Goal: Task Accomplishment & Management: Use online tool/utility

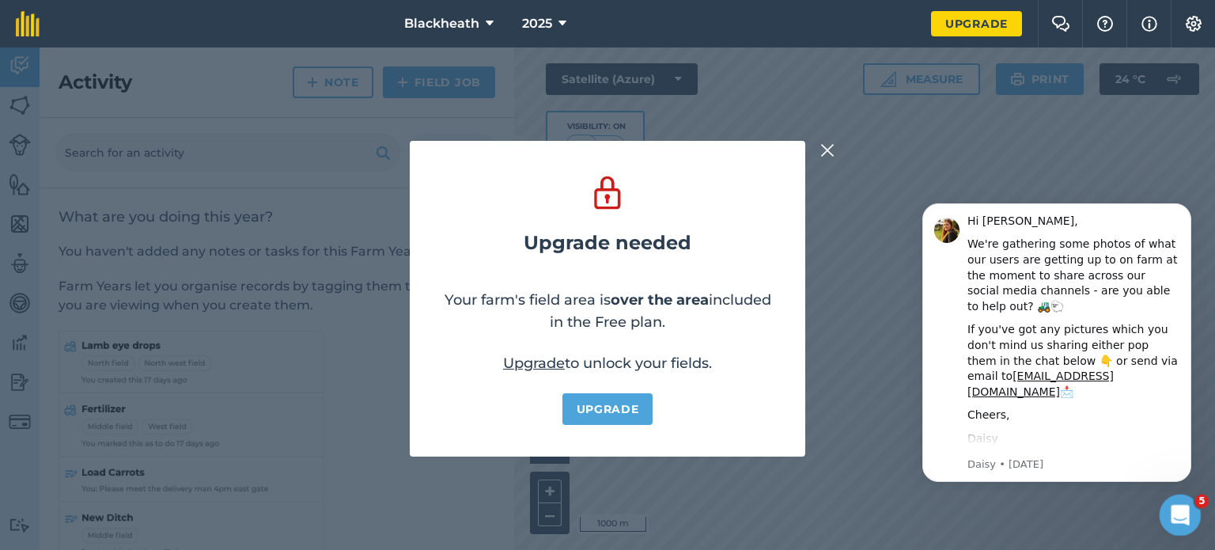
click at [1188, 505] on div "Open Intercom Messenger" at bounding box center [1178, 512] width 52 height 52
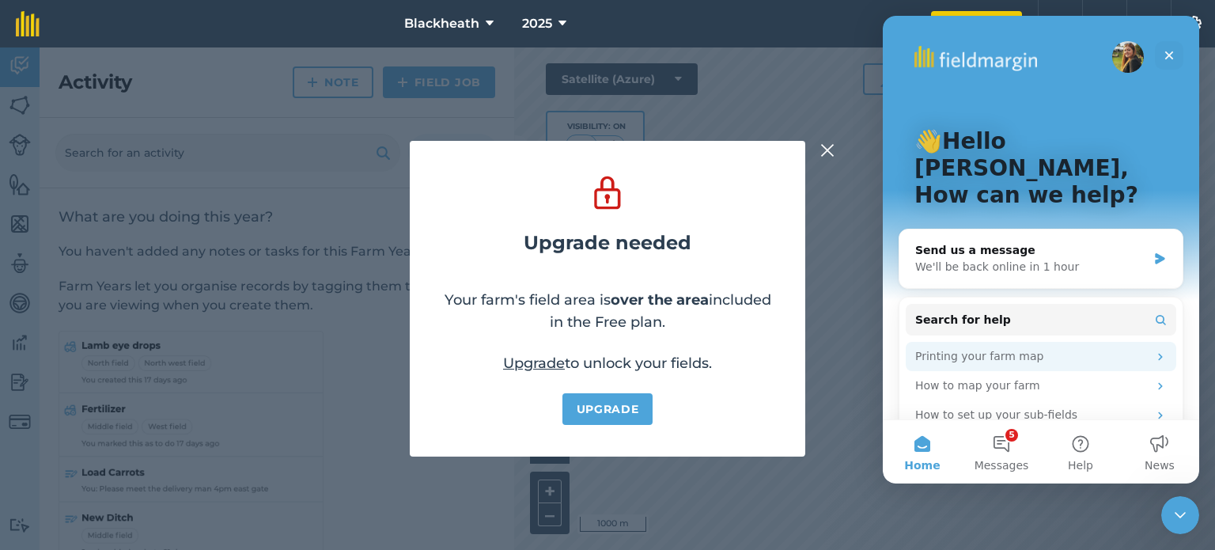
scroll to position [79, 0]
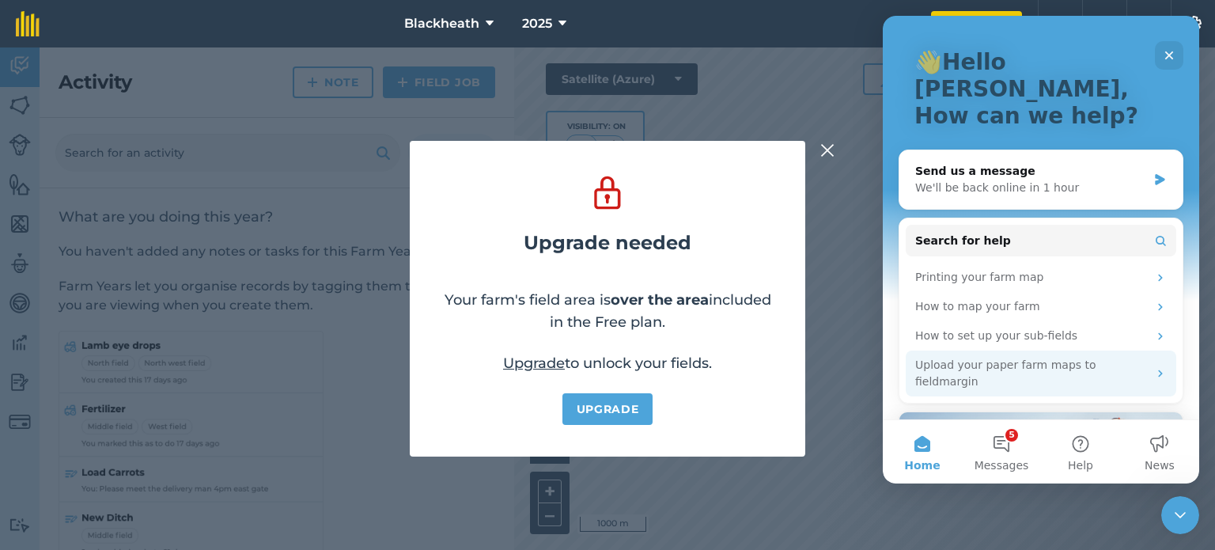
click at [1021, 357] on div "Upload your paper farm maps to fieldmargin" at bounding box center [1031, 373] width 233 height 33
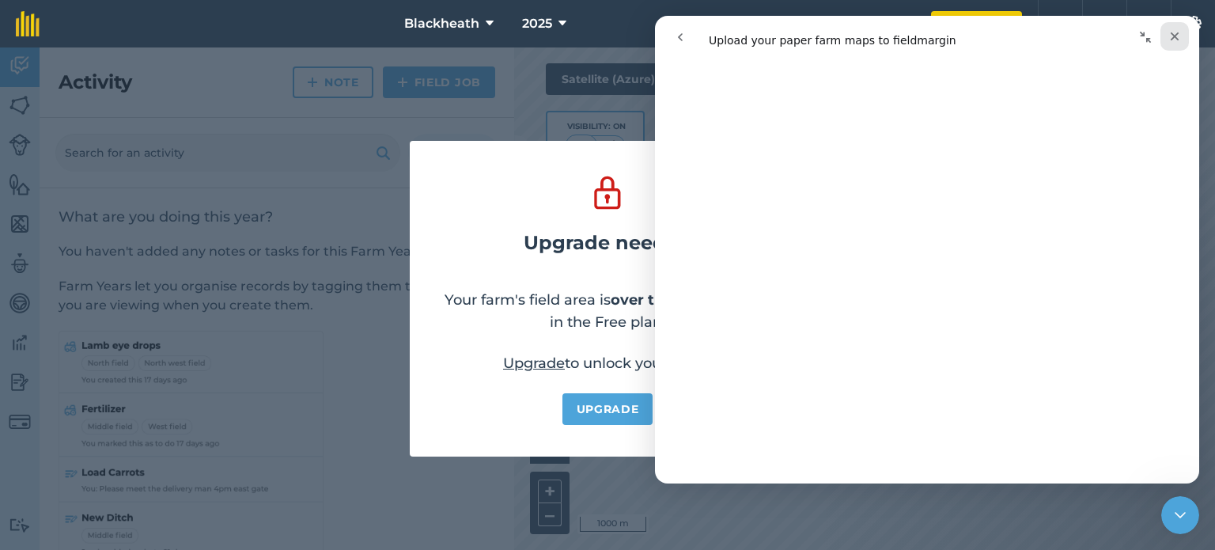
click at [1175, 34] on icon "Close" at bounding box center [1175, 36] width 9 height 9
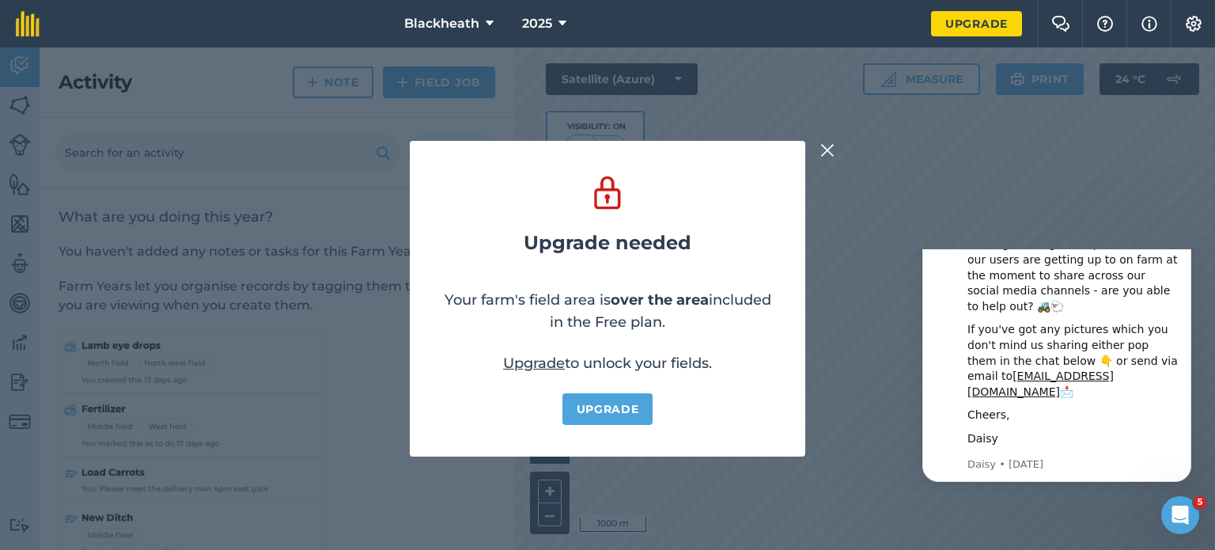
scroll to position [0, 0]
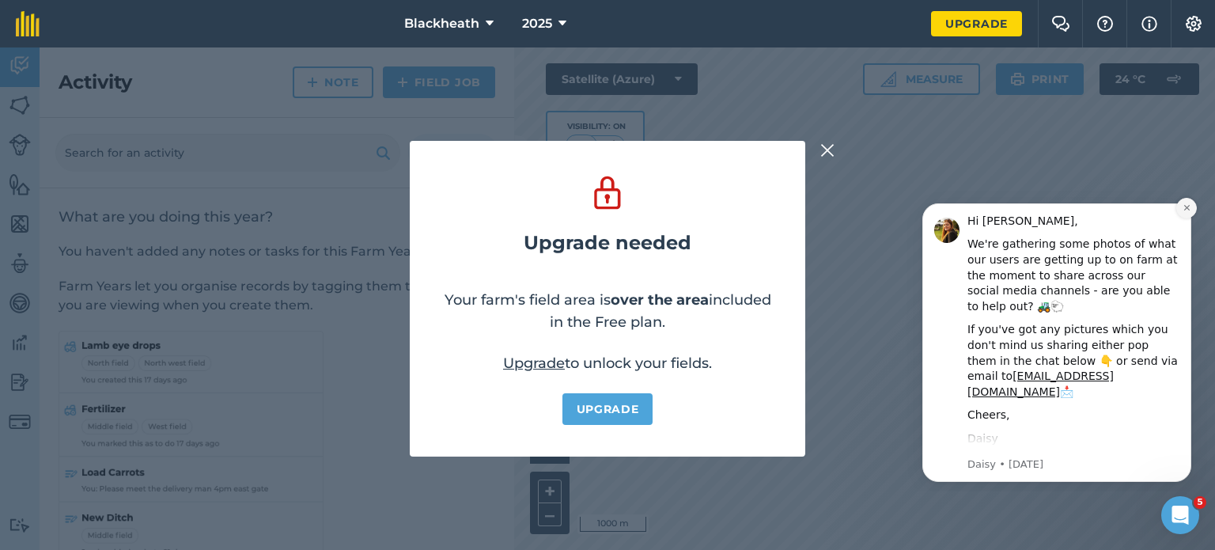
click at [1185, 207] on icon "Dismiss notification" at bounding box center [1186, 208] width 6 height 6
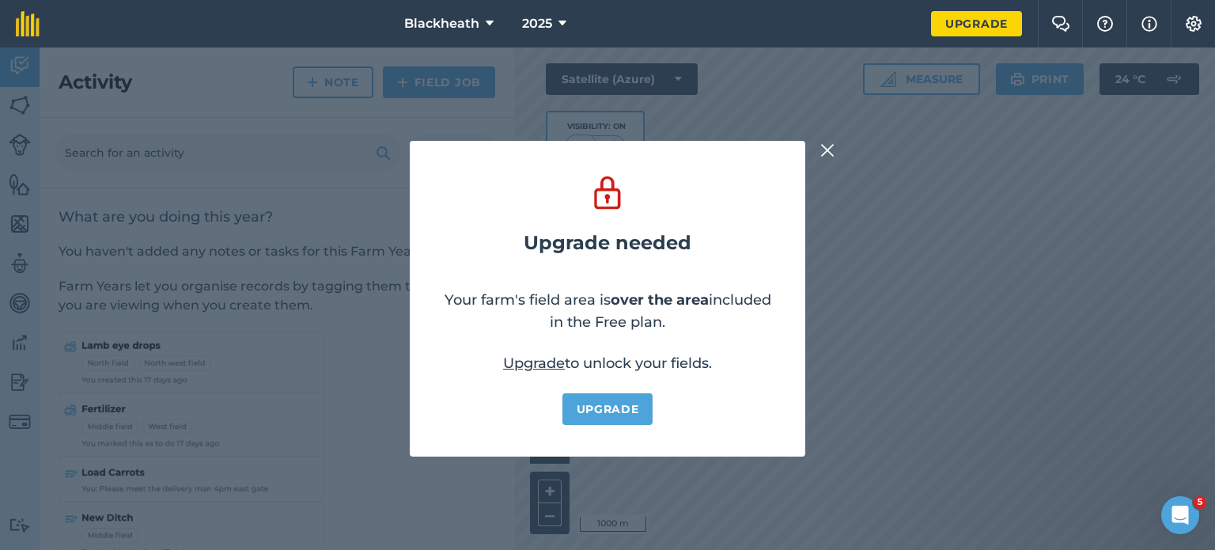
click at [826, 151] on img at bounding box center [827, 150] width 14 height 19
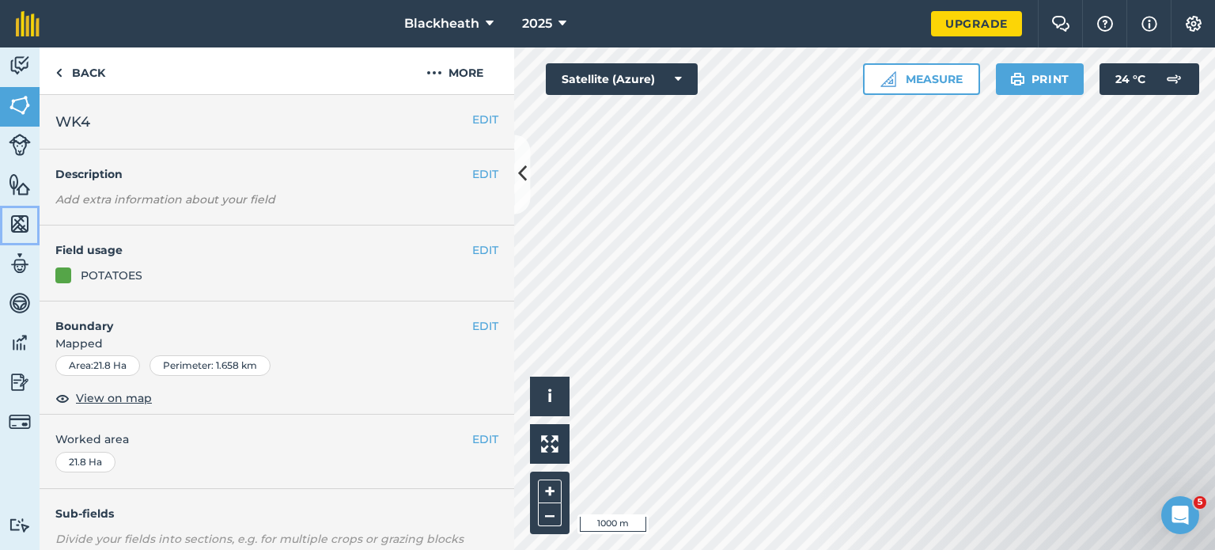
click at [19, 218] on img at bounding box center [20, 224] width 22 height 24
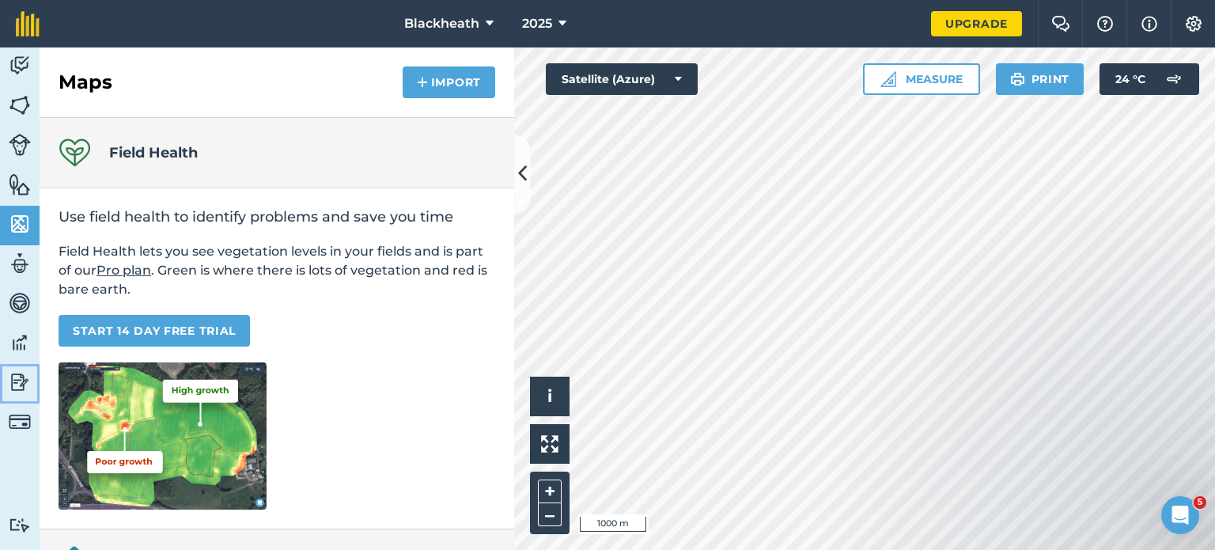
click at [17, 376] on img at bounding box center [20, 382] width 22 height 24
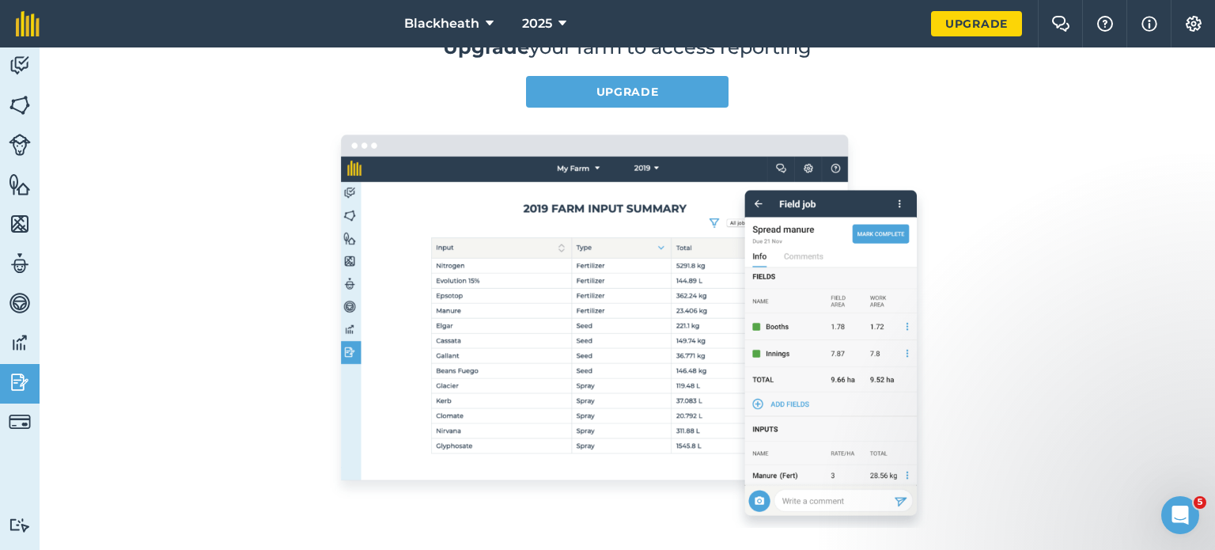
scroll to position [316, 0]
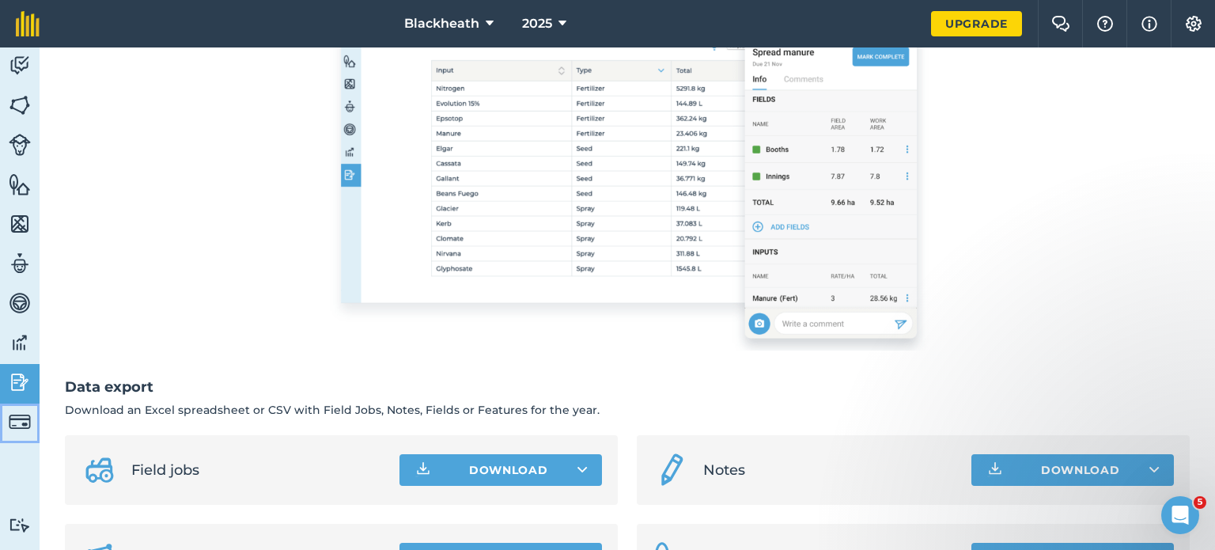
click at [16, 418] on img at bounding box center [20, 421] width 22 height 22
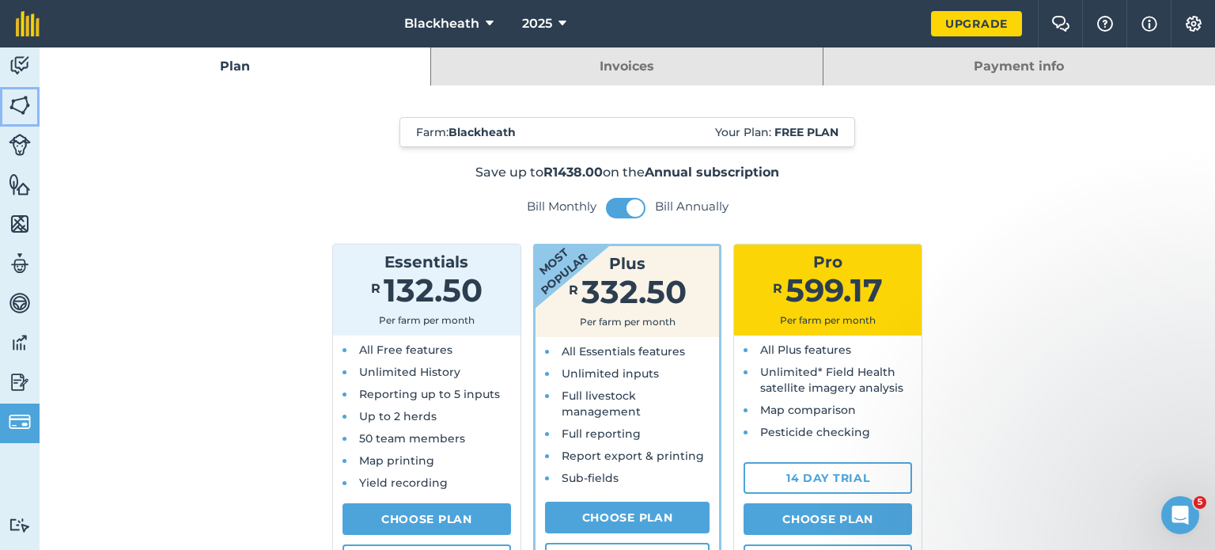
click at [21, 99] on img at bounding box center [20, 105] width 22 height 24
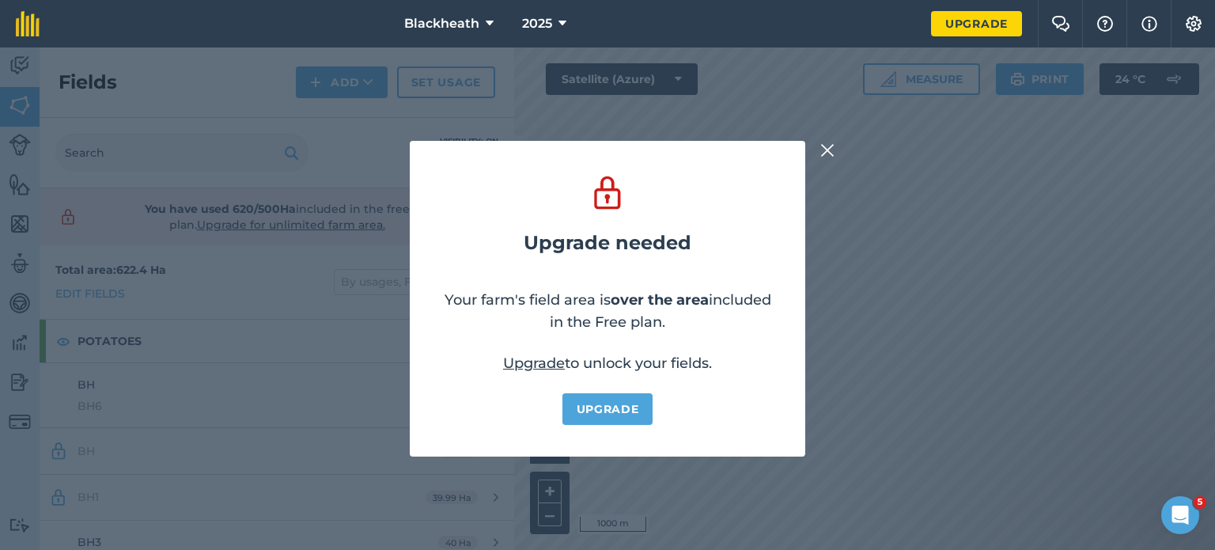
click at [830, 150] on img at bounding box center [827, 150] width 14 height 19
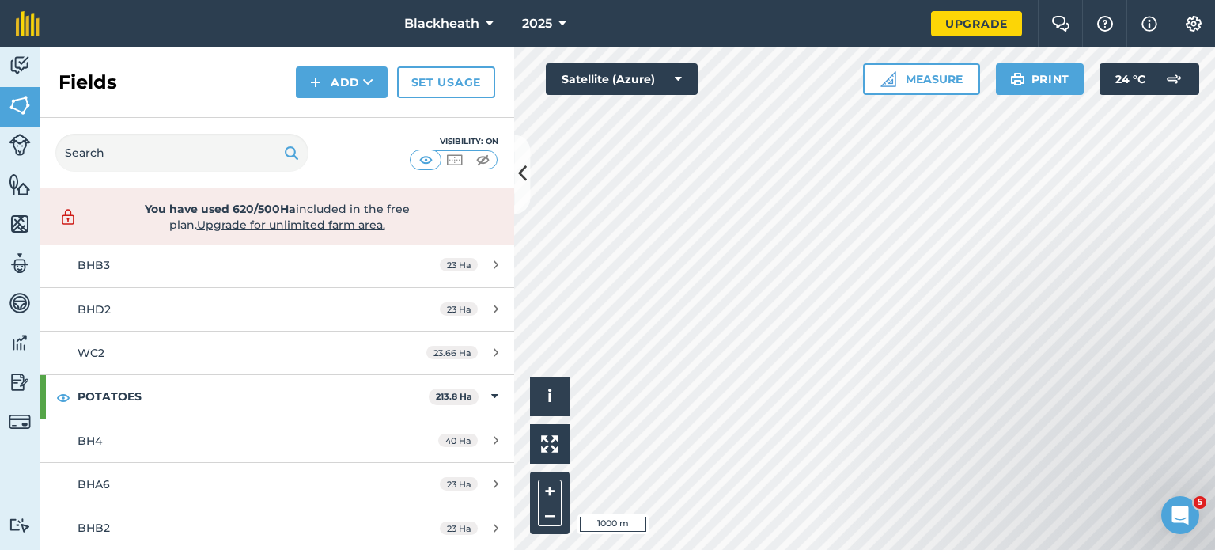
scroll to position [891, 0]
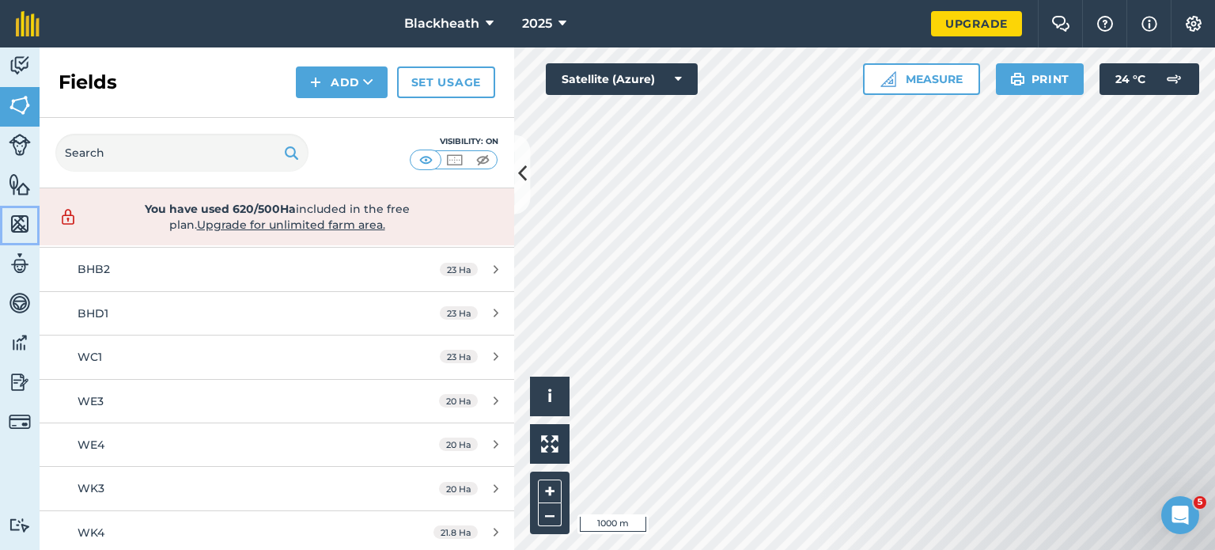
click at [17, 221] on img at bounding box center [20, 224] width 22 height 24
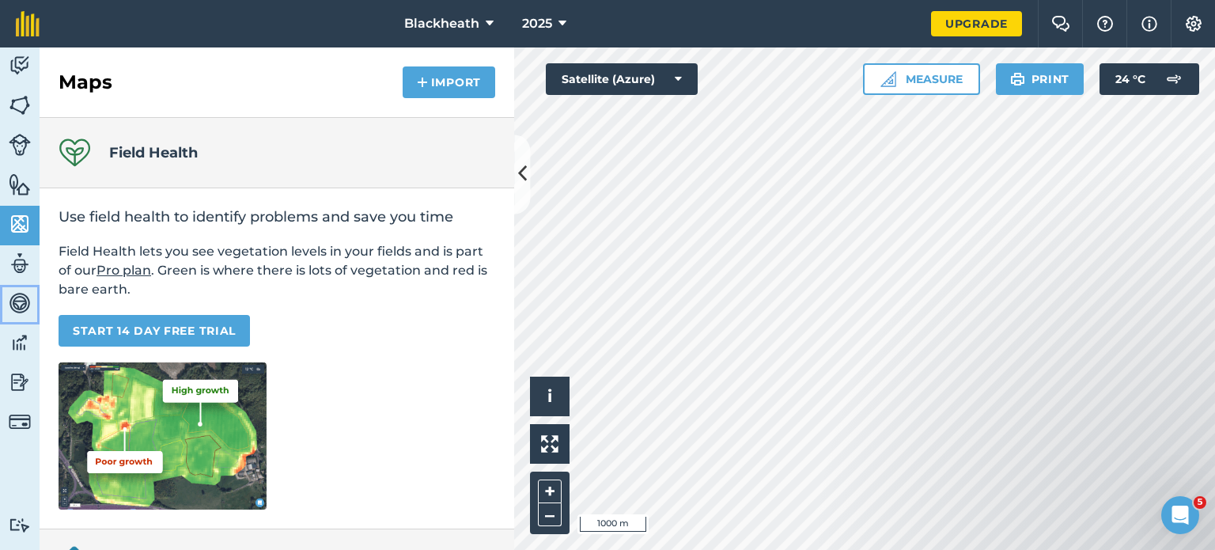
click at [22, 301] on img at bounding box center [20, 303] width 22 height 24
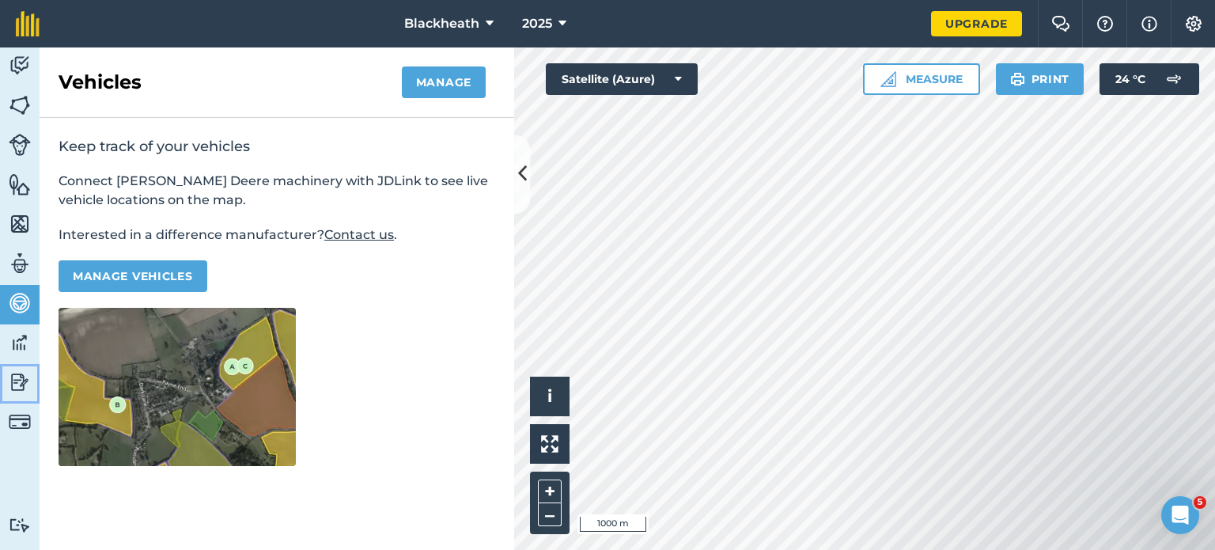
click at [25, 375] on img at bounding box center [20, 382] width 22 height 24
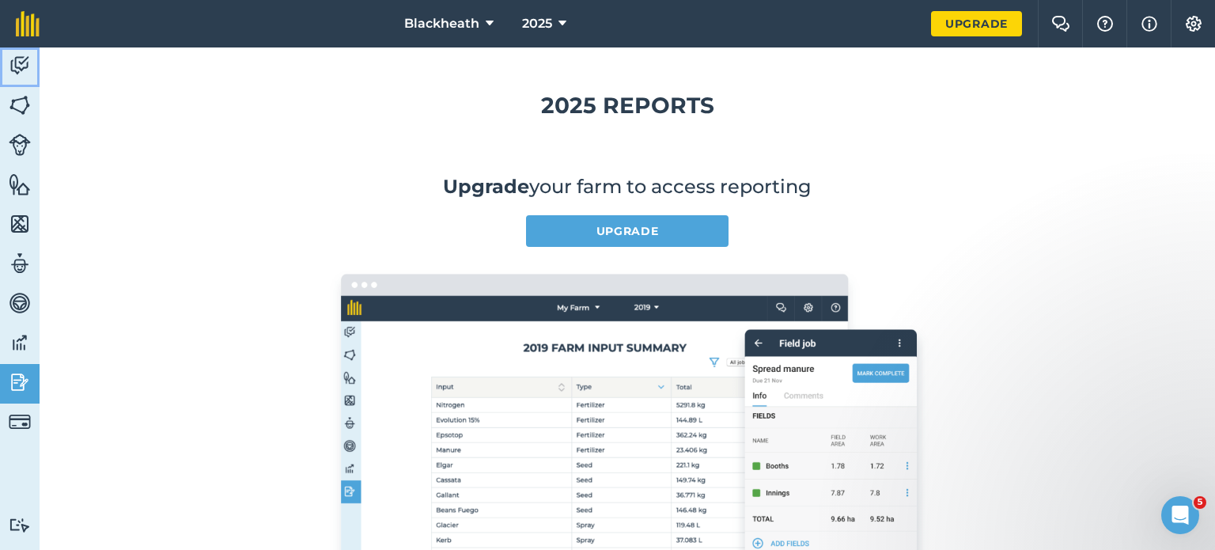
click at [25, 59] on img at bounding box center [20, 66] width 22 height 24
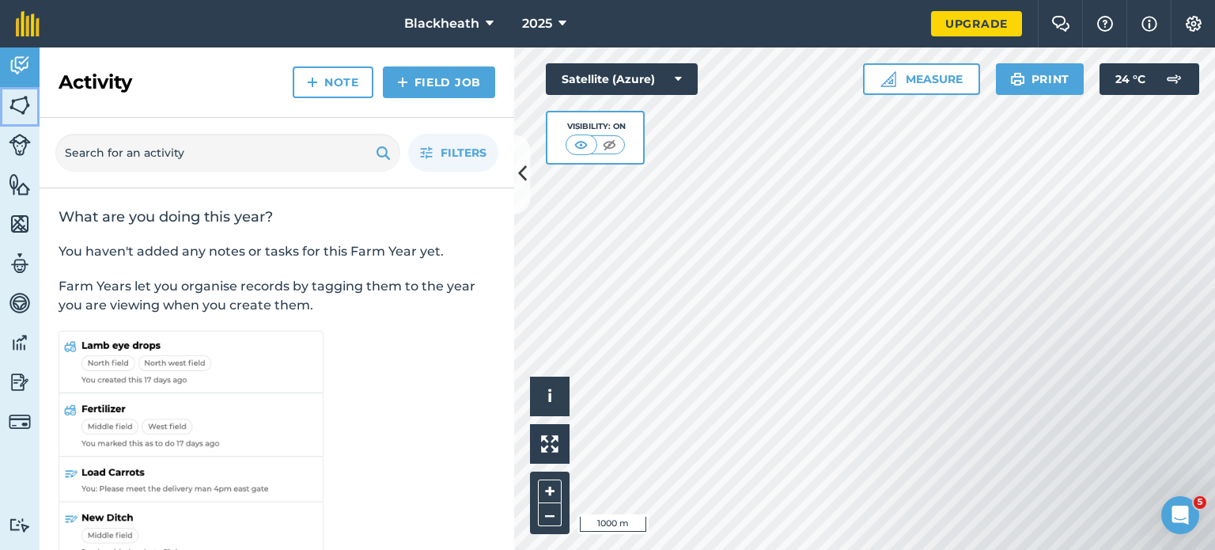
click at [9, 100] on img at bounding box center [20, 105] width 22 height 24
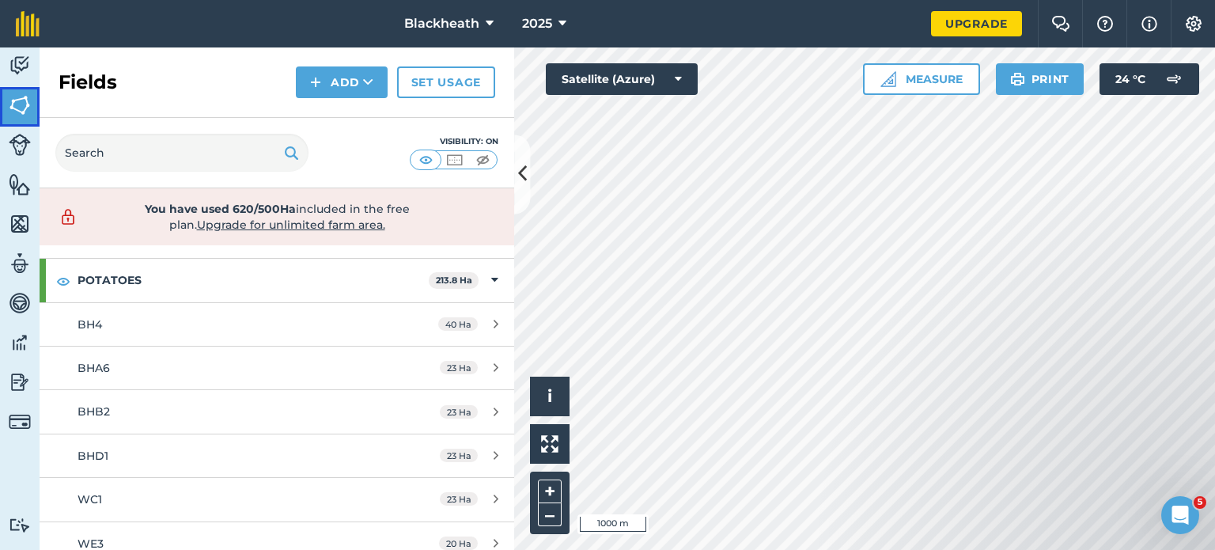
scroll to position [575, 0]
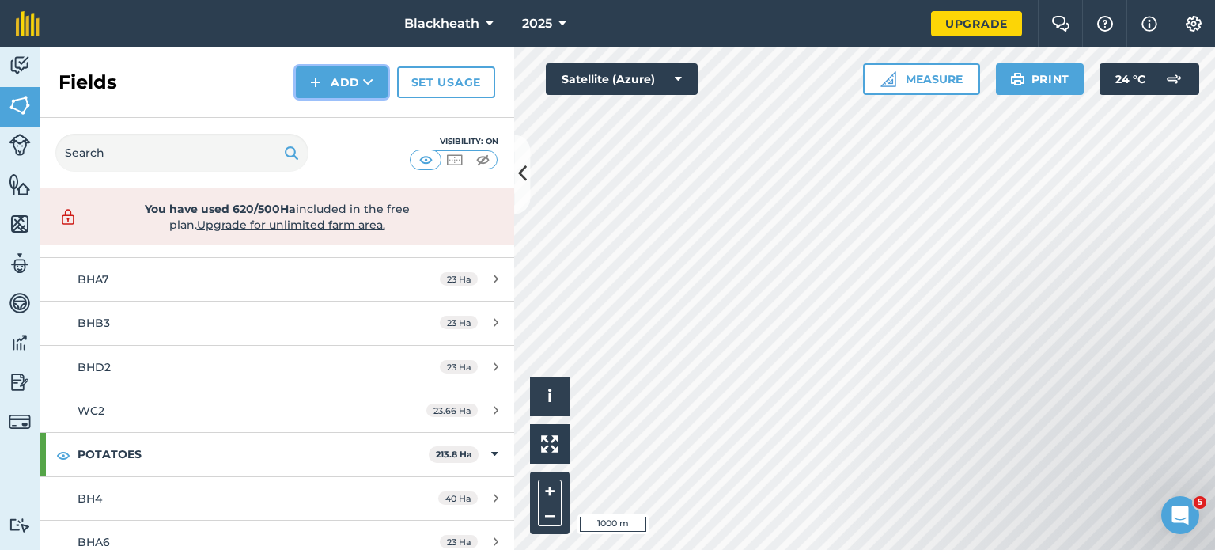
click at [342, 81] on button "Add" at bounding box center [342, 82] width 92 height 32
click at [335, 148] on link "Import" at bounding box center [341, 153] width 87 height 35
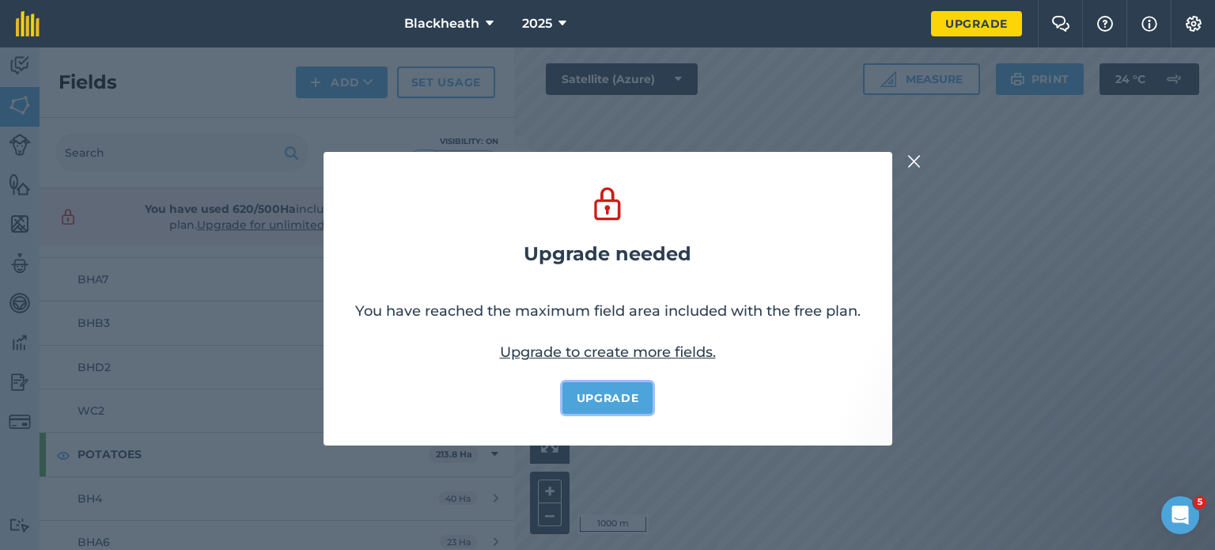
click at [610, 395] on link "Upgrade" at bounding box center [607, 398] width 91 height 32
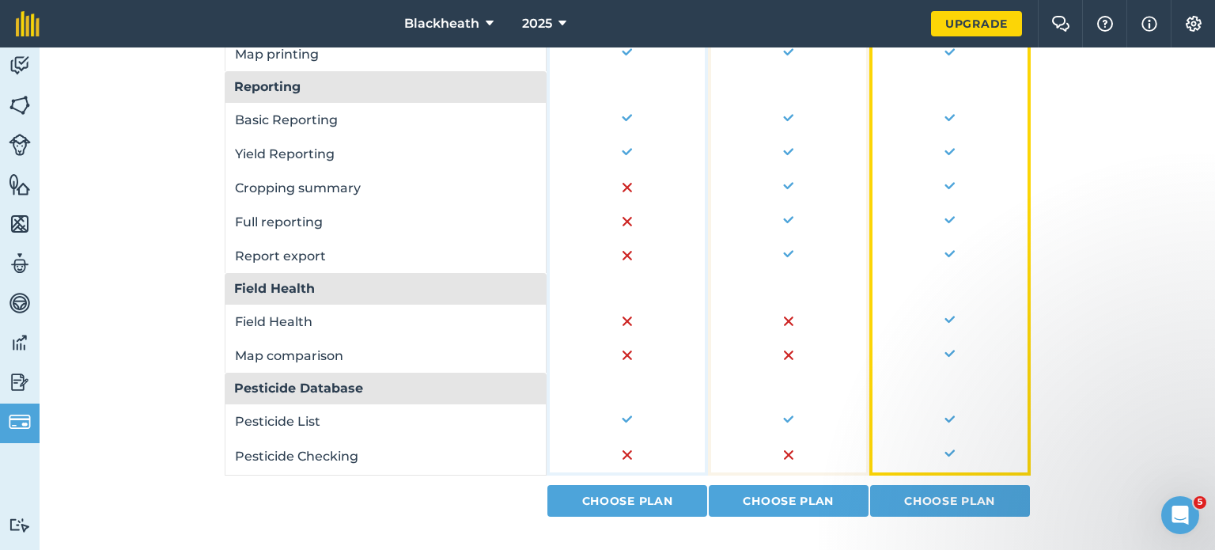
scroll to position [1197, 0]
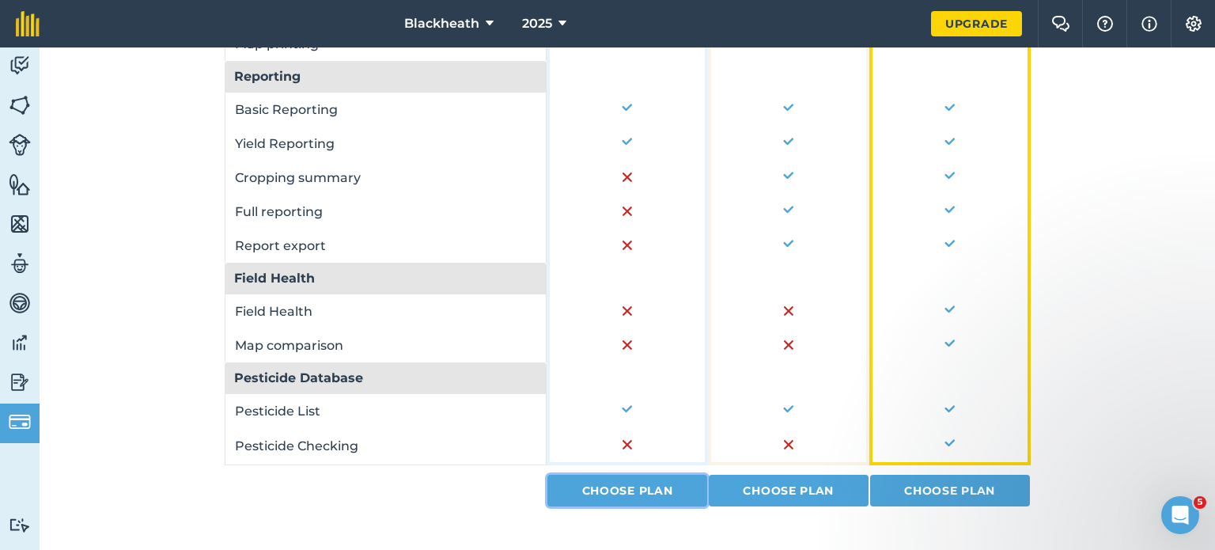
click at [625, 475] on link "Choose Plan" at bounding box center [627, 491] width 160 height 32
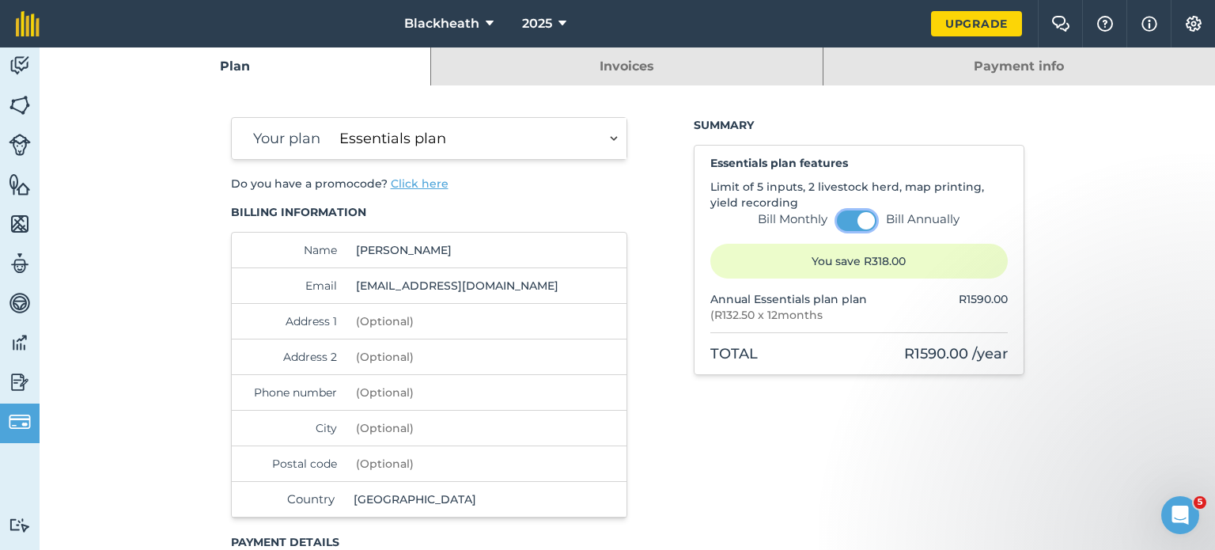
click at [839, 221] on button at bounding box center [857, 220] width 40 height 21
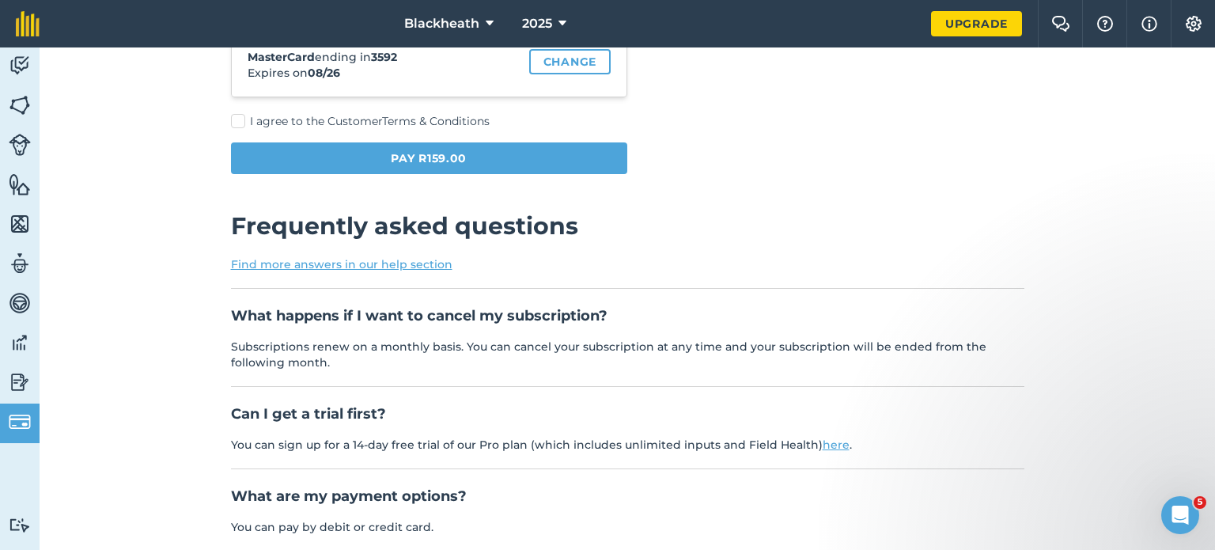
scroll to position [512, 0]
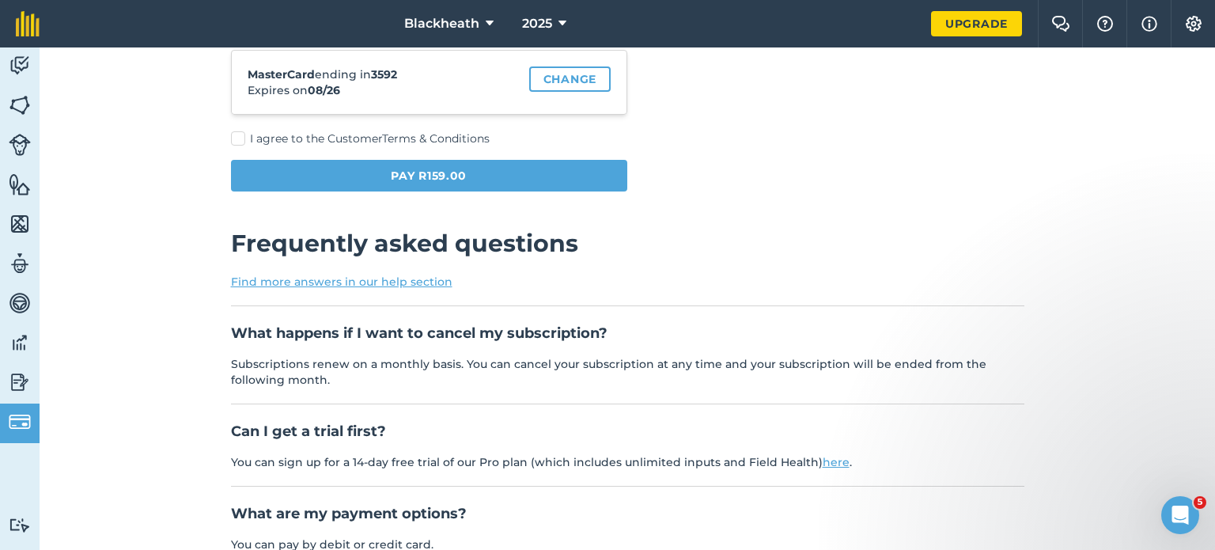
click at [234, 135] on label "I agree to the Customer Terms & Conditions" at bounding box center [429, 138] width 397 height 17
checkbox input "true"
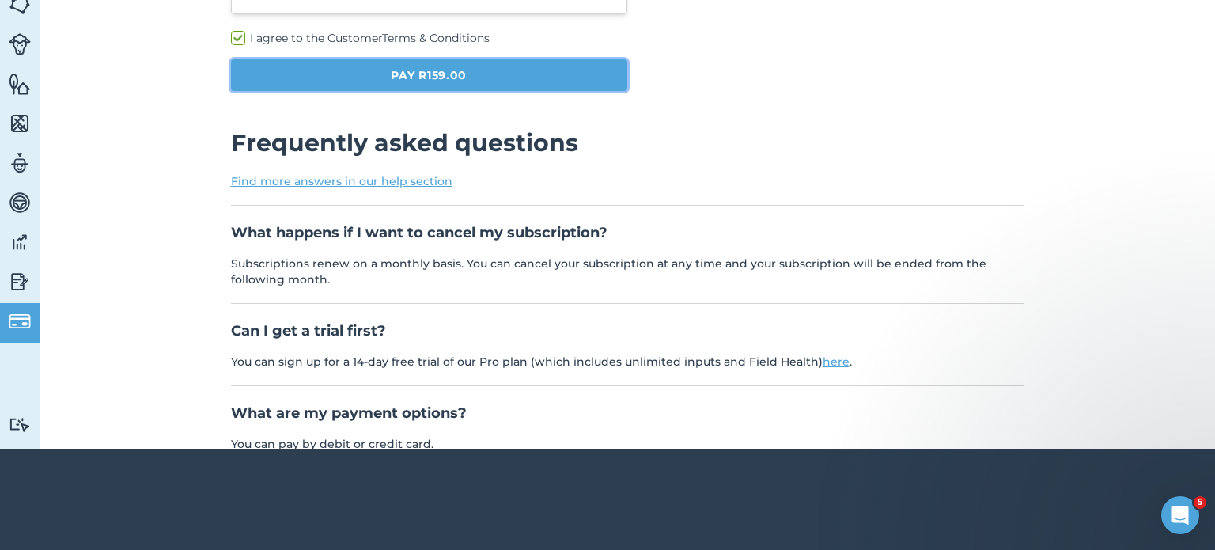
click at [418, 76] on button "Pay R159.00" at bounding box center [429, 75] width 397 height 32
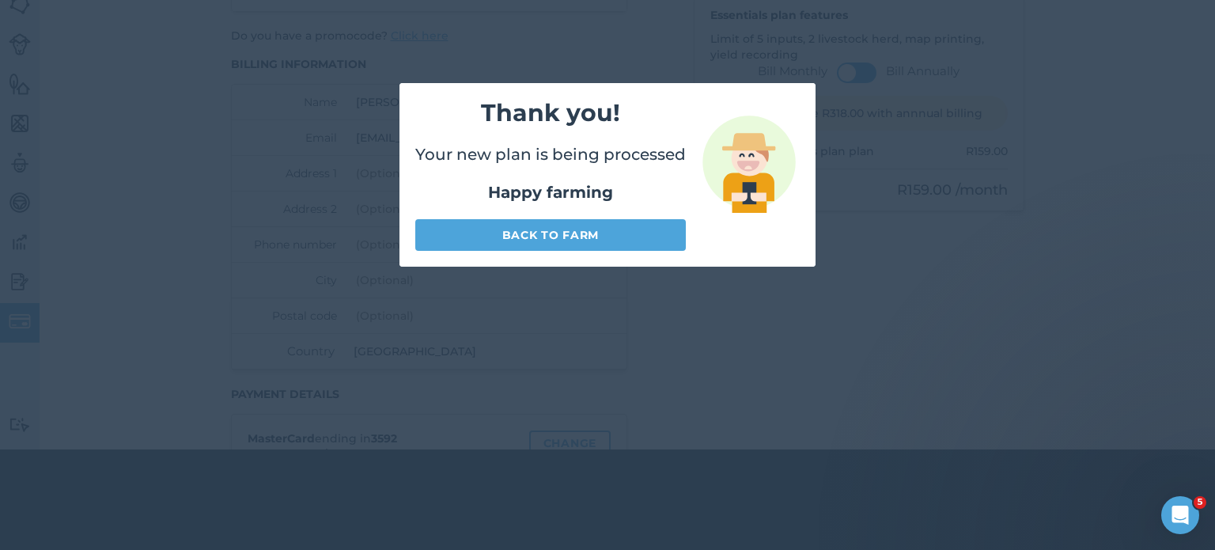
scroll to position [47, 0]
click at [557, 232] on link "Back to farm" at bounding box center [550, 235] width 270 height 32
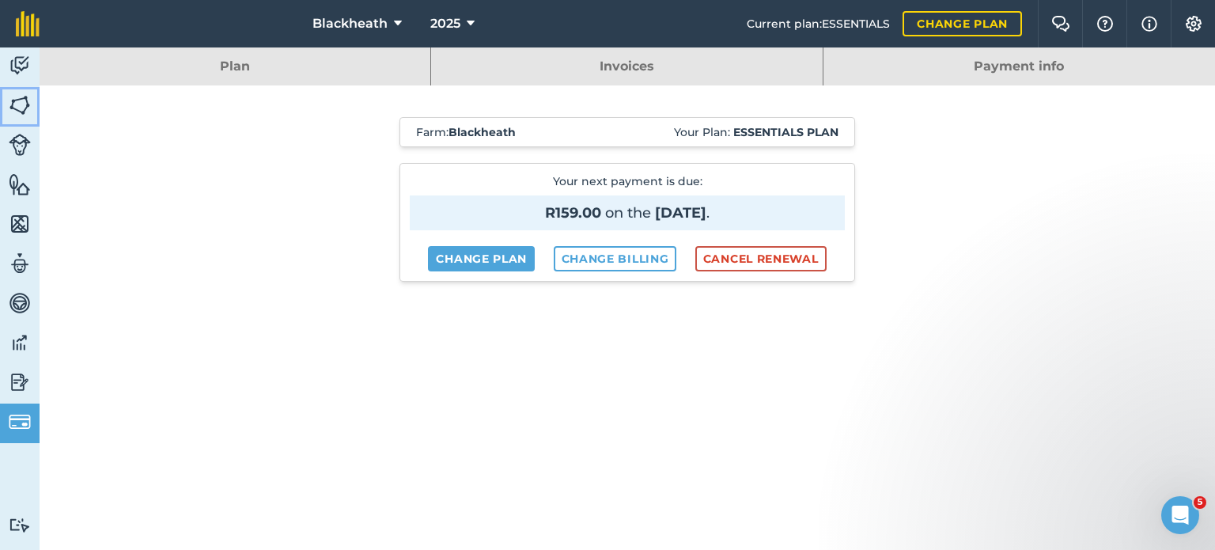
click at [23, 100] on img at bounding box center [20, 105] width 22 height 24
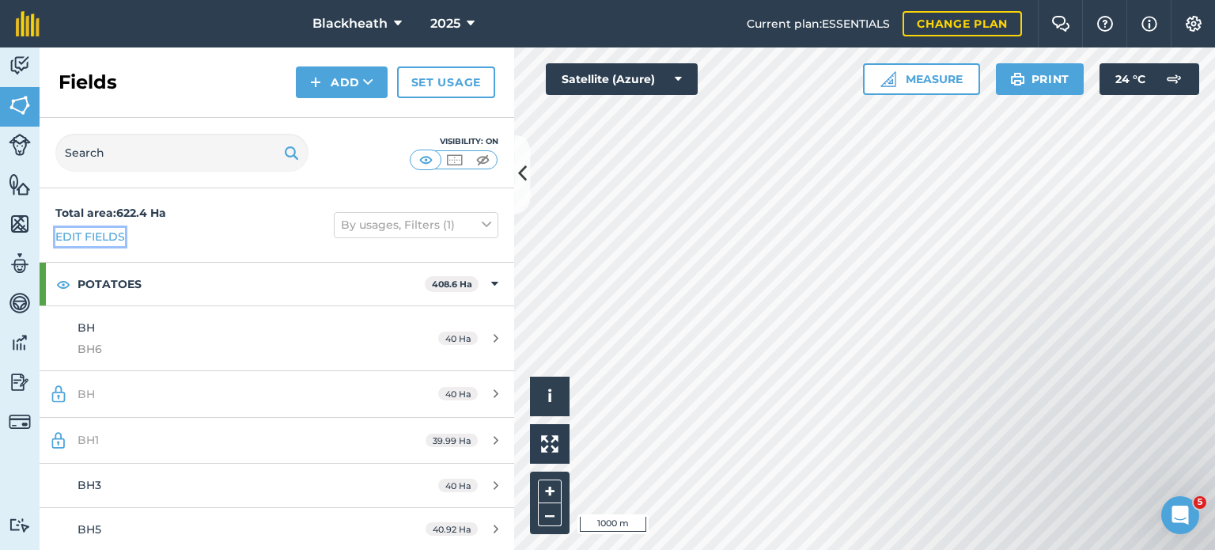
click at [104, 230] on link "Edit fields" at bounding box center [90, 236] width 70 height 17
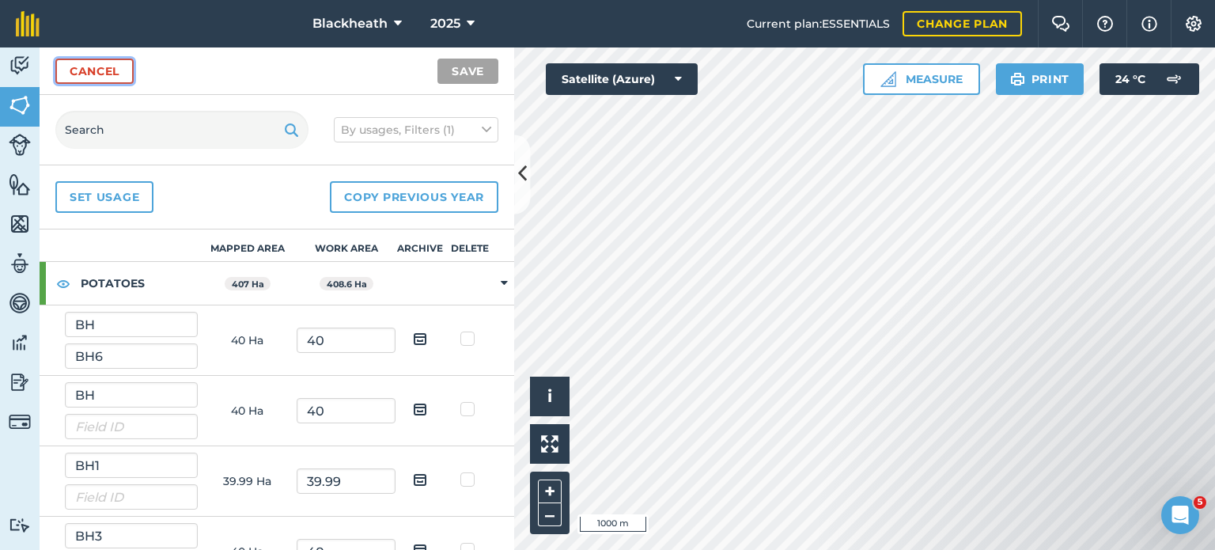
click at [93, 69] on link "Cancel" at bounding box center [94, 71] width 78 height 25
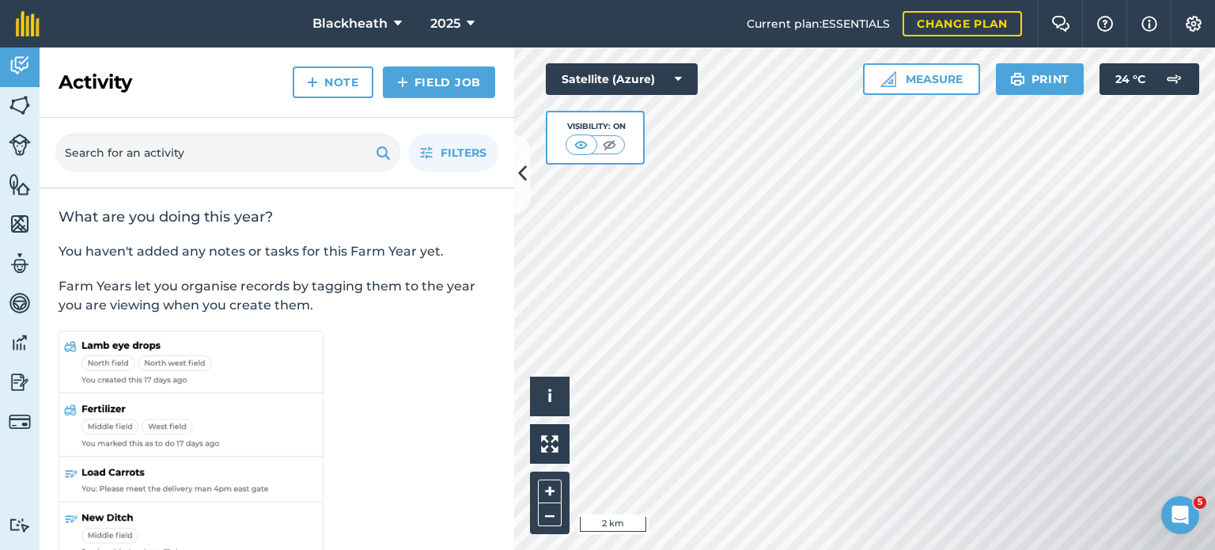
scroll to position [32, 0]
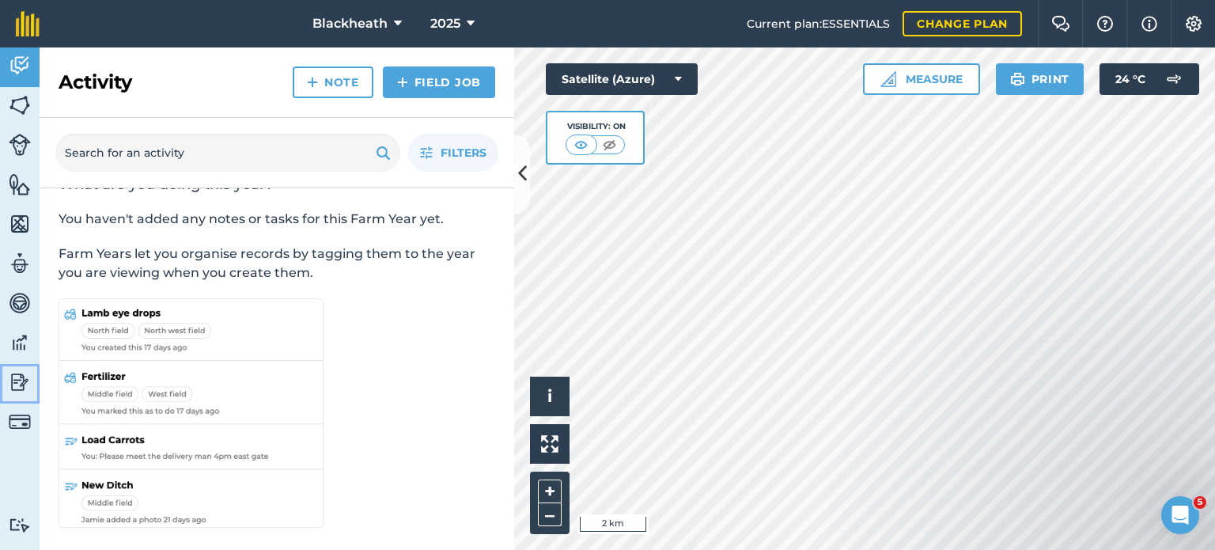
click at [13, 377] on img at bounding box center [20, 382] width 22 height 24
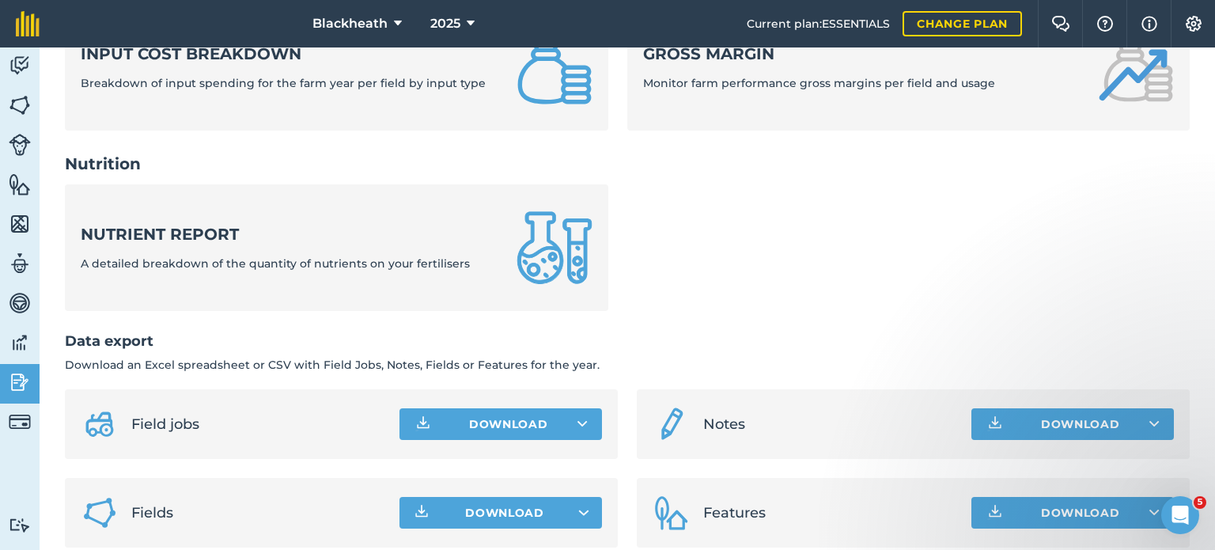
scroll to position [702, 0]
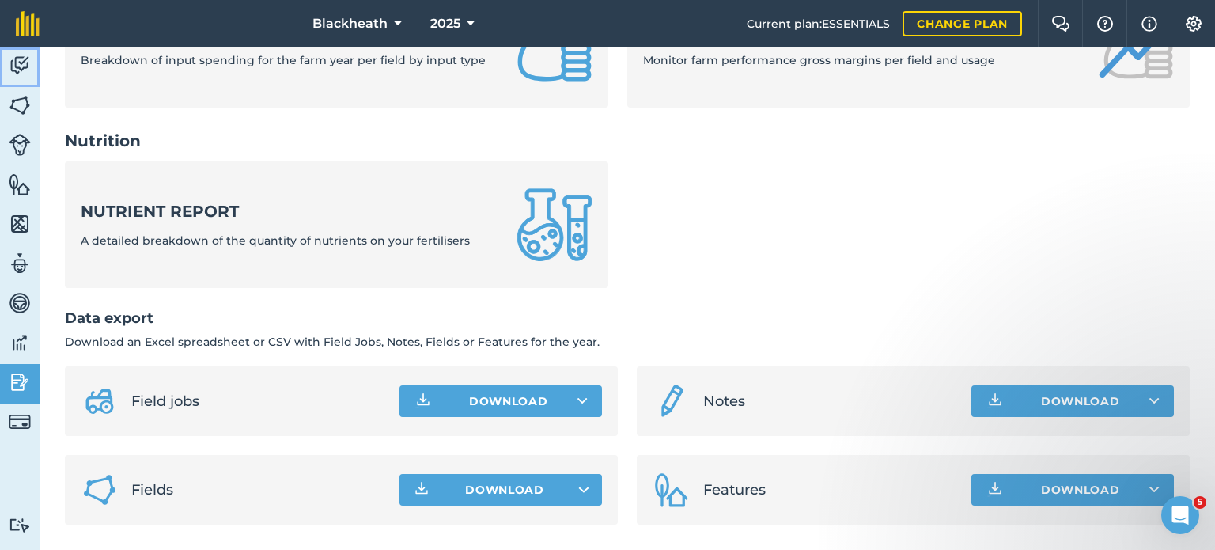
click at [17, 64] on img at bounding box center [20, 66] width 22 height 24
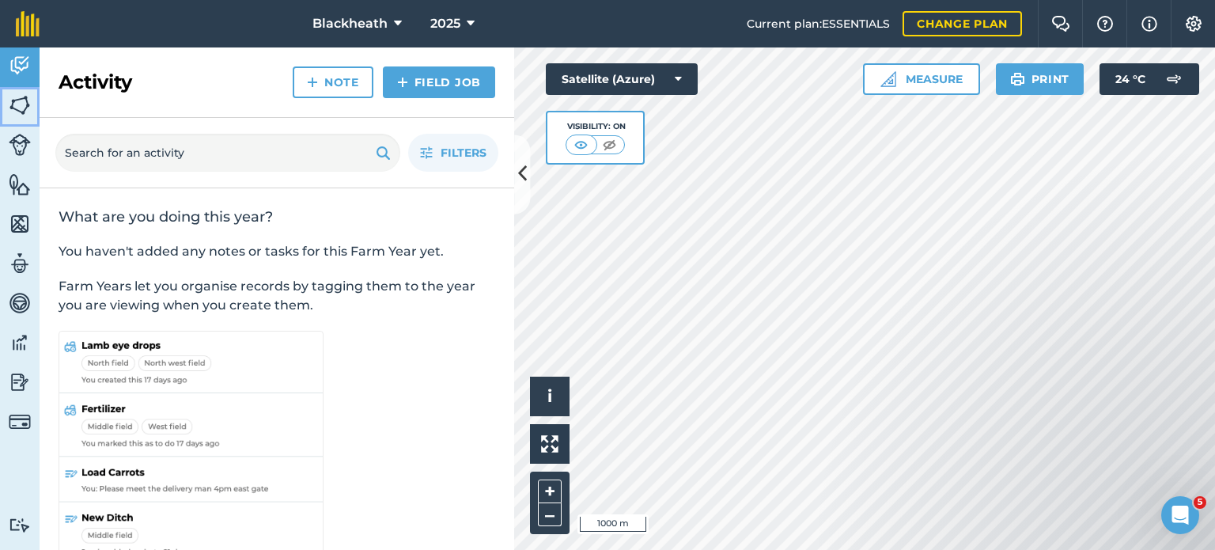
click at [22, 104] on img at bounding box center [20, 105] width 22 height 24
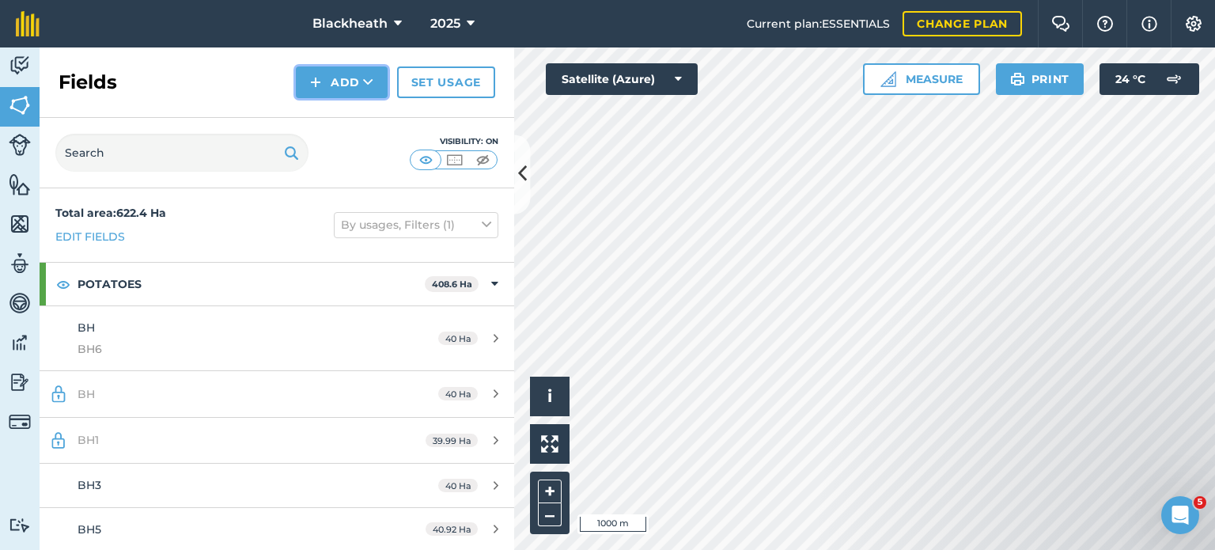
click at [325, 70] on button "Add" at bounding box center [342, 82] width 92 height 32
click at [346, 159] on link "Import" at bounding box center [341, 153] width 87 height 35
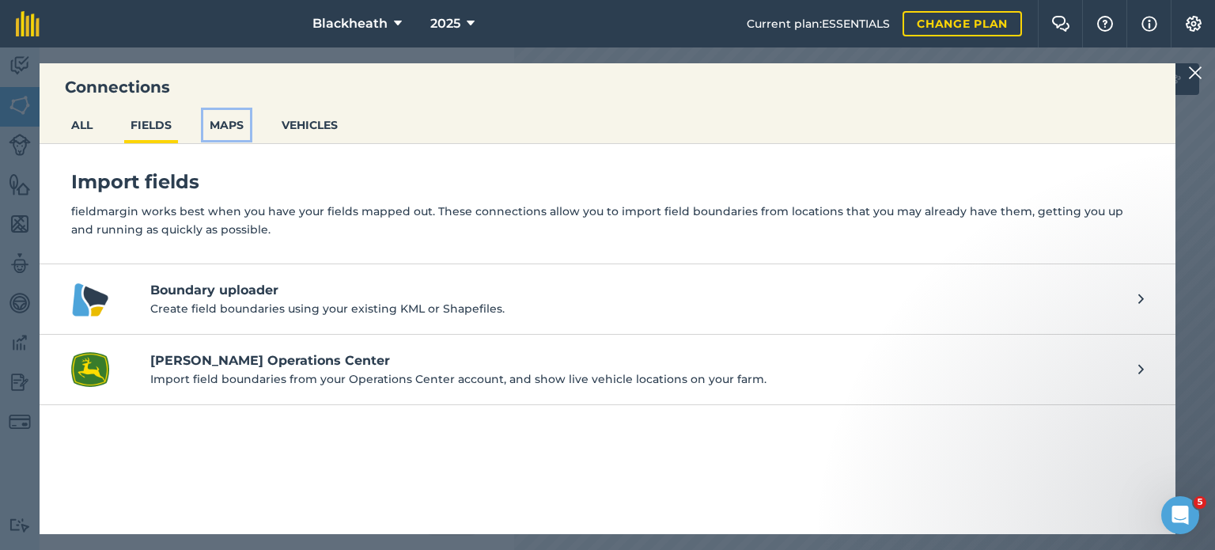
click at [220, 125] on button "MAPS" at bounding box center [226, 125] width 47 height 30
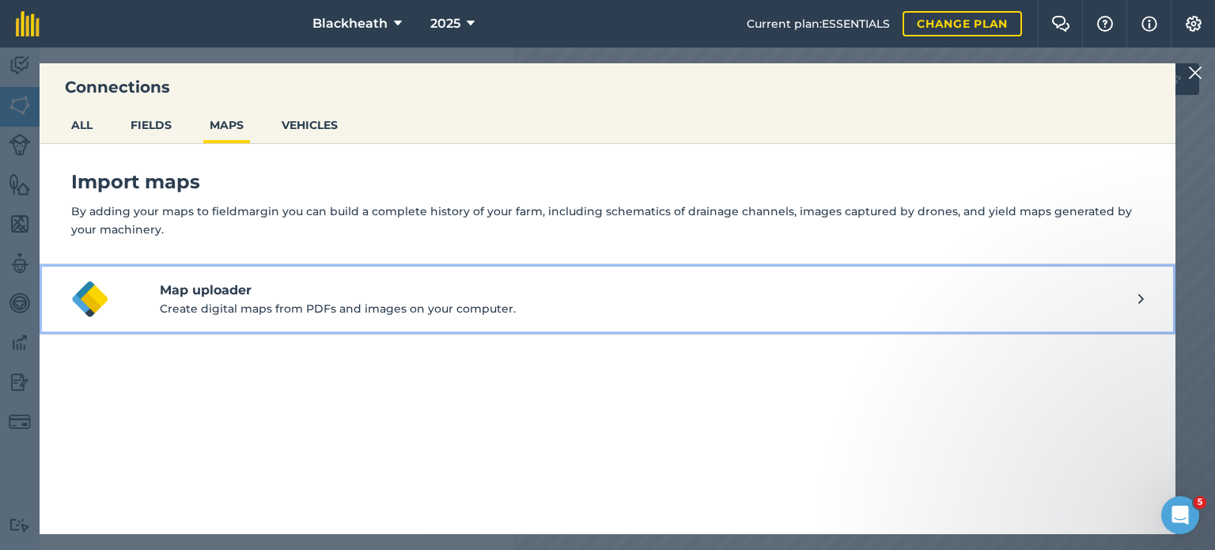
click at [272, 293] on h4 "Map uploader" at bounding box center [649, 290] width 978 height 19
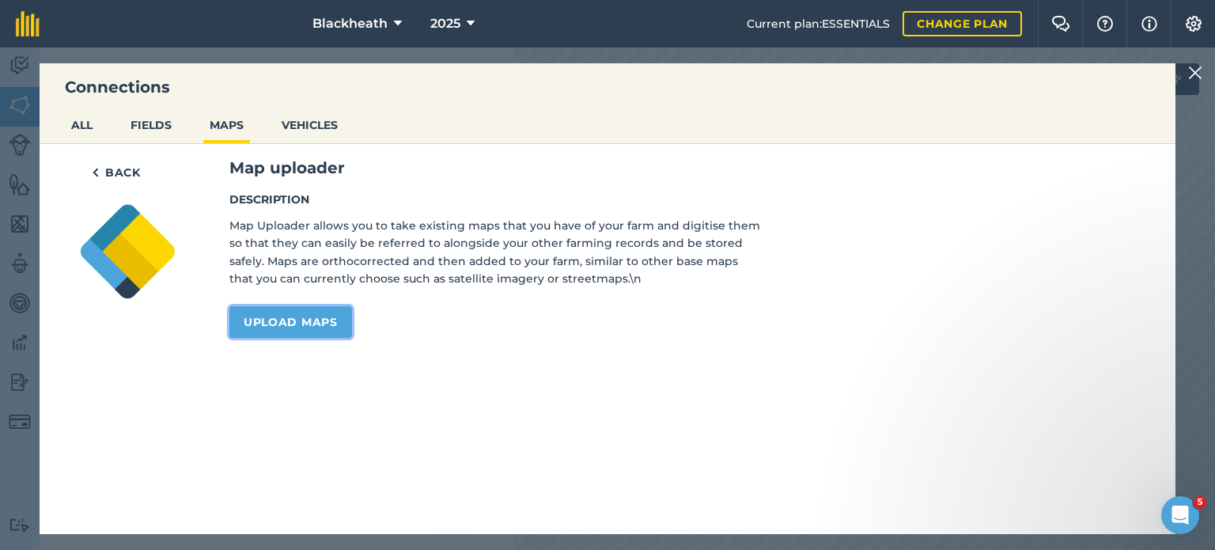
click at [321, 323] on link "Upload maps" at bounding box center [290, 322] width 123 height 32
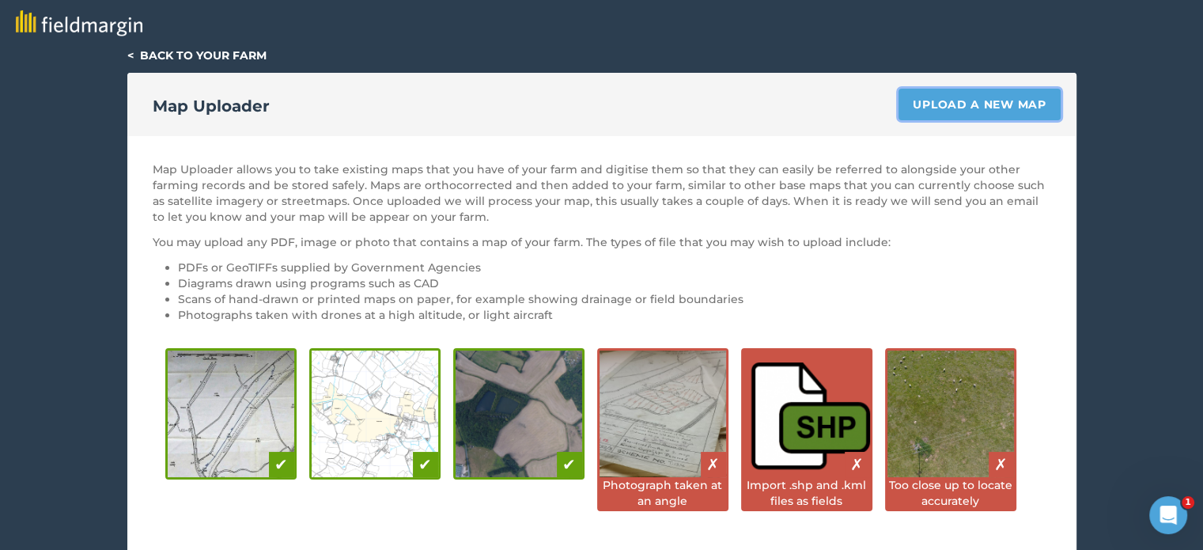
click at [956, 105] on link "Upload a new map" at bounding box center [978, 105] width 161 height 32
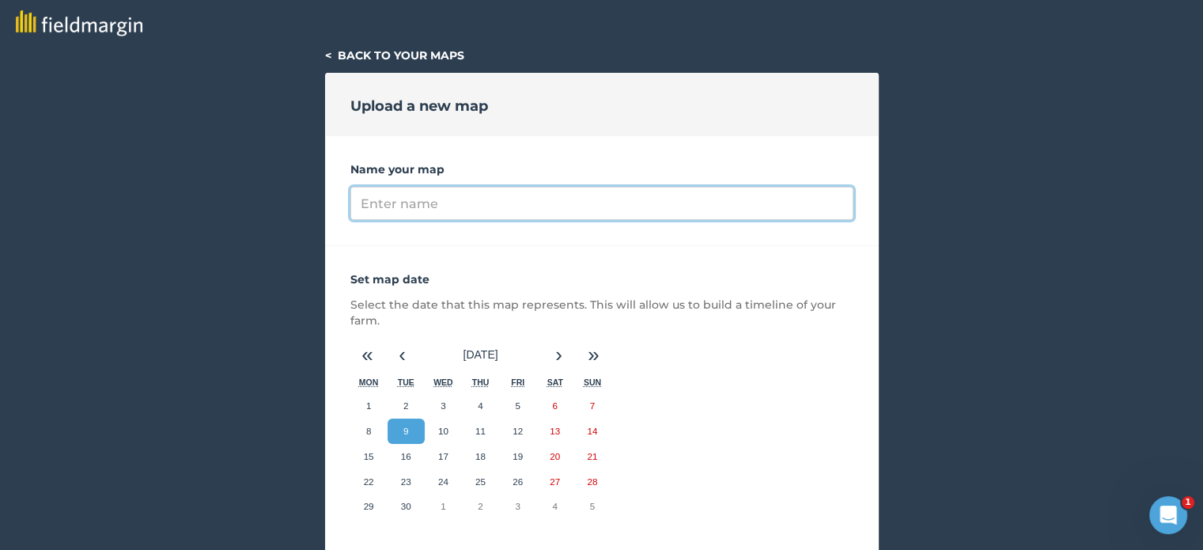
click at [486, 202] on input "Name your map" at bounding box center [601, 203] width 503 height 33
type input "Blackheath"
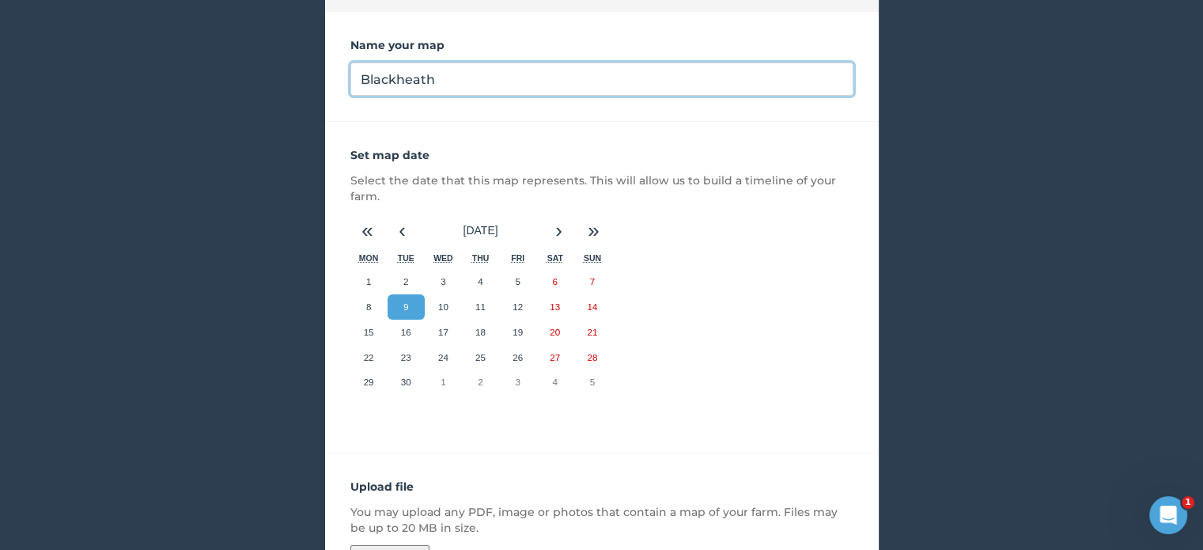
scroll to position [297, 0]
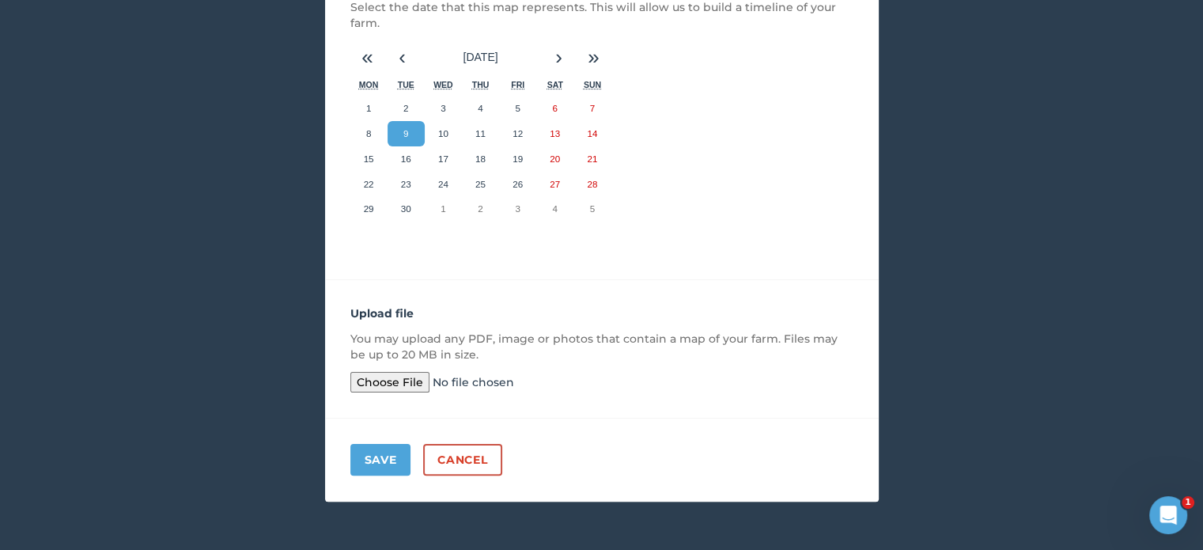
click at [369, 382] on input "file" at bounding box center [471, 382] width 242 height 21
type input "C:\fakepath\Screenshot 2025-09-09 091623.png"
click at [376, 455] on button "Save" at bounding box center [380, 460] width 61 height 32
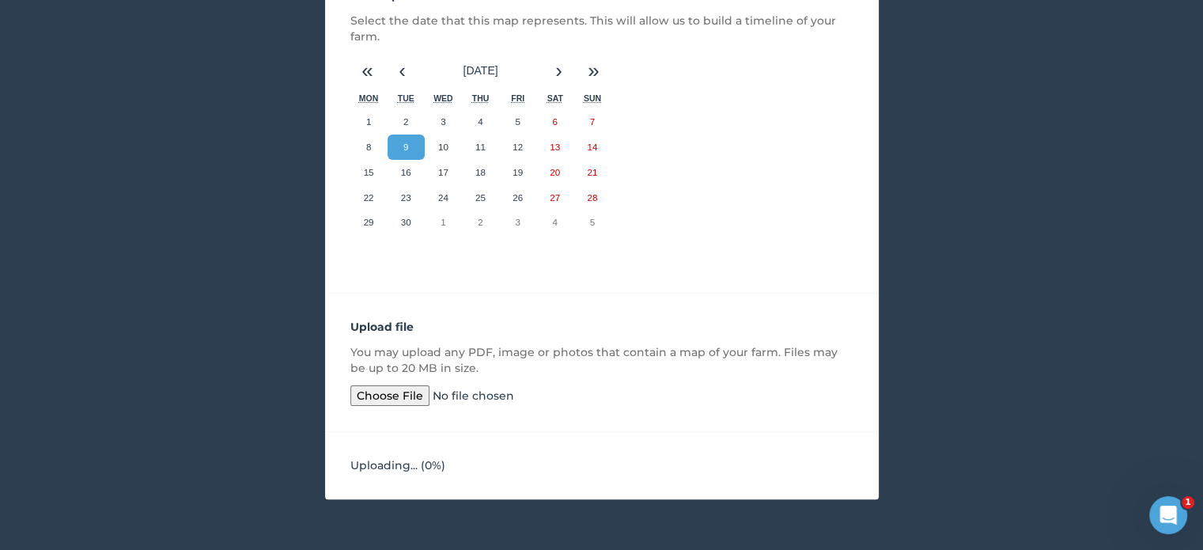
scroll to position [282, 0]
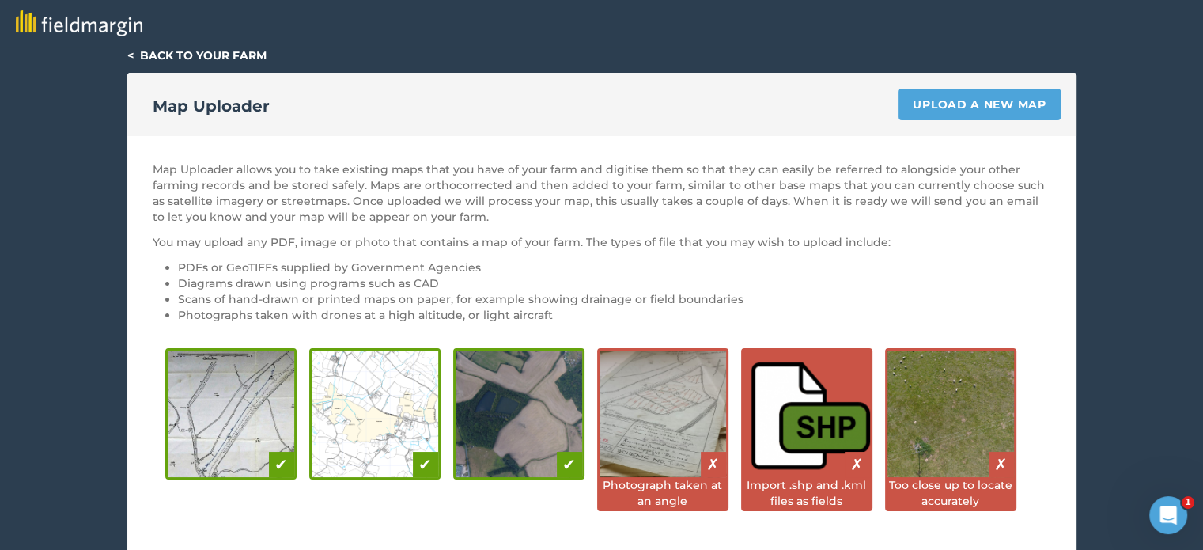
click at [169, 53] on link "< Back to your farm" at bounding box center [196, 55] width 139 height 14
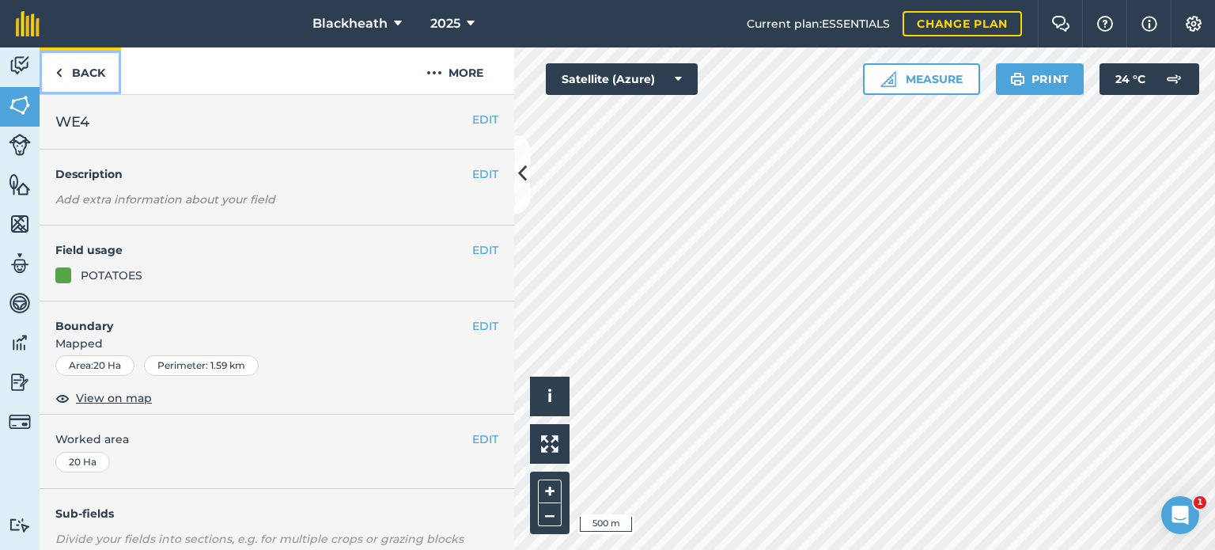
click at [79, 71] on link "Back" at bounding box center [80, 70] width 81 height 47
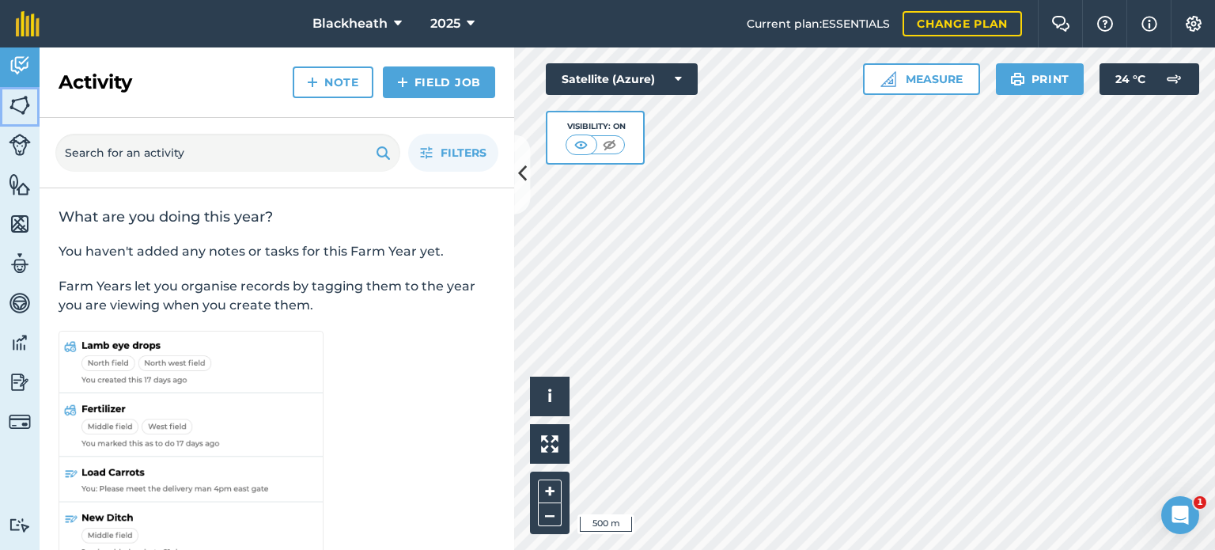
click at [6, 97] on link "Fields" at bounding box center [20, 107] width 40 height 40
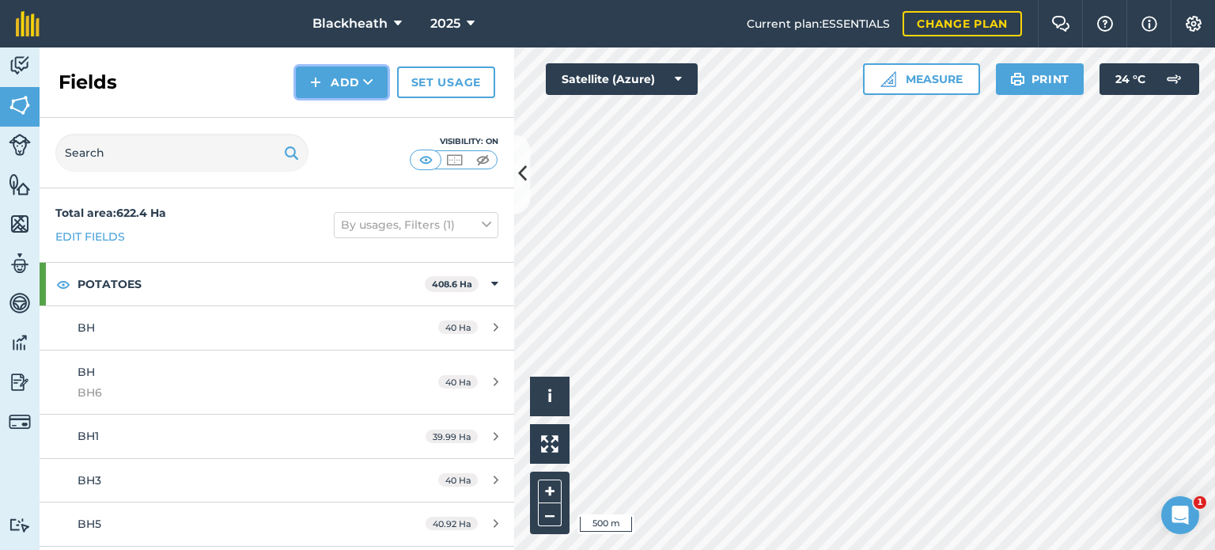
click at [357, 81] on button "Add" at bounding box center [342, 82] width 92 height 32
click at [345, 161] on link "Import" at bounding box center [341, 153] width 87 height 35
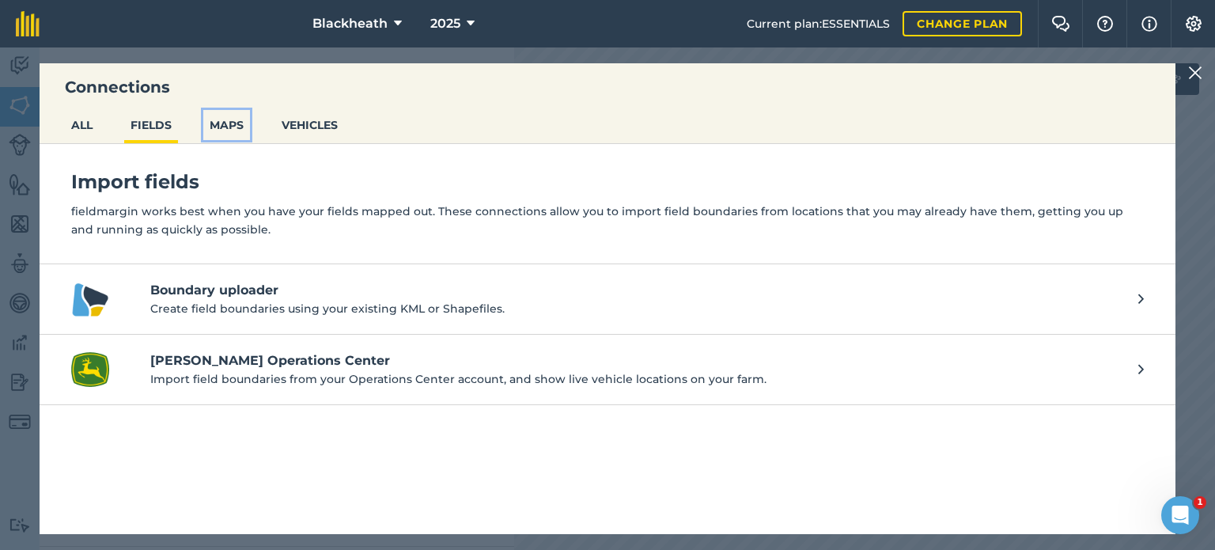
click at [233, 119] on button "MAPS" at bounding box center [226, 125] width 47 height 30
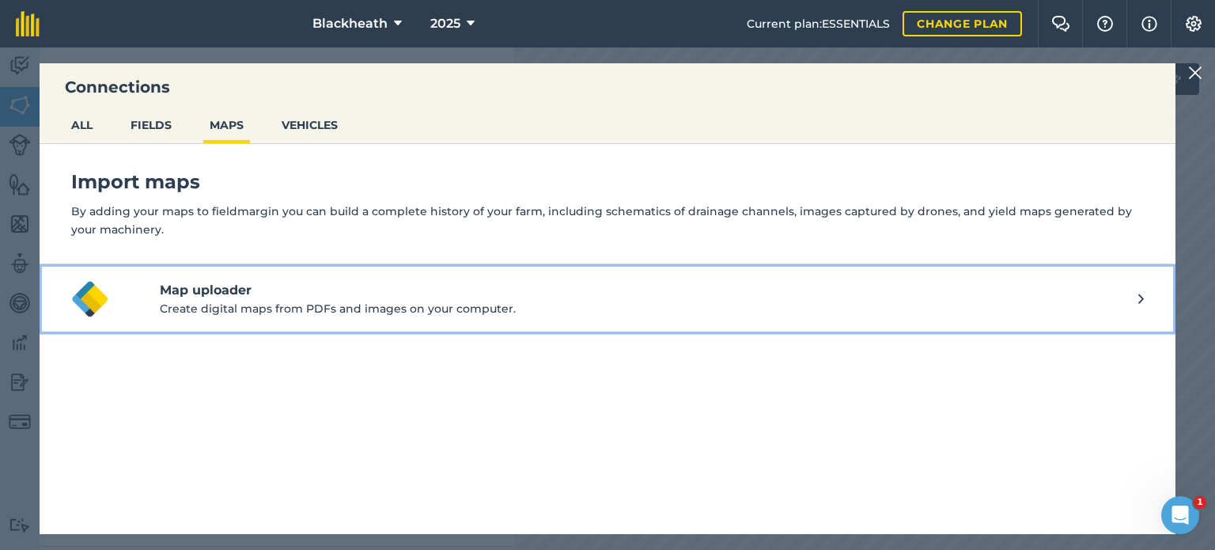
click at [1138, 290] on icon at bounding box center [1141, 298] width 6 height 17
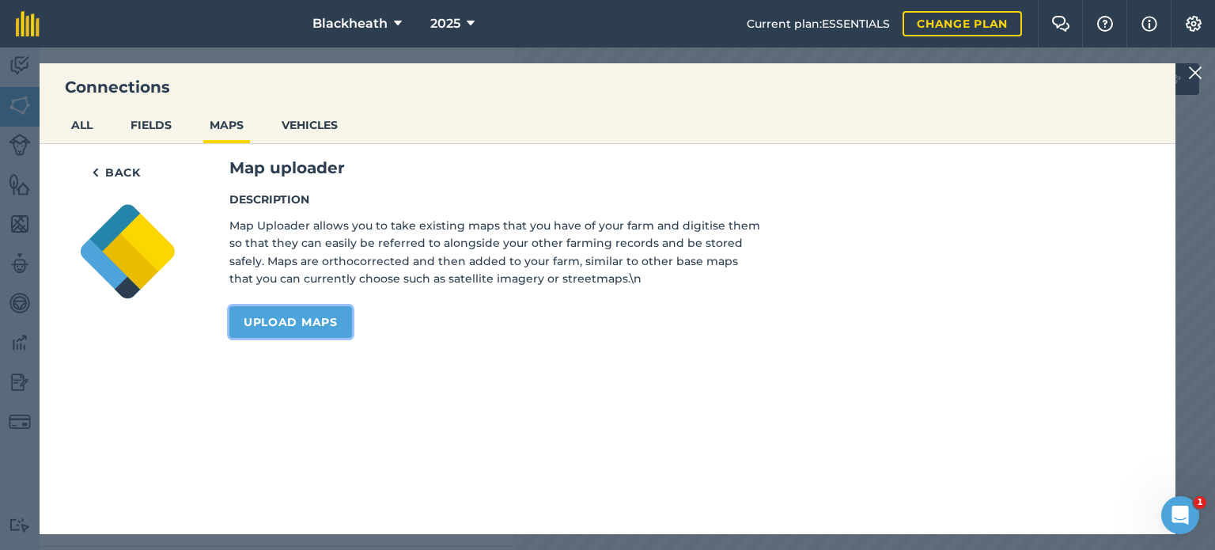
click at [263, 319] on link "Upload maps" at bounding box center [290, 322] width 123 height 32
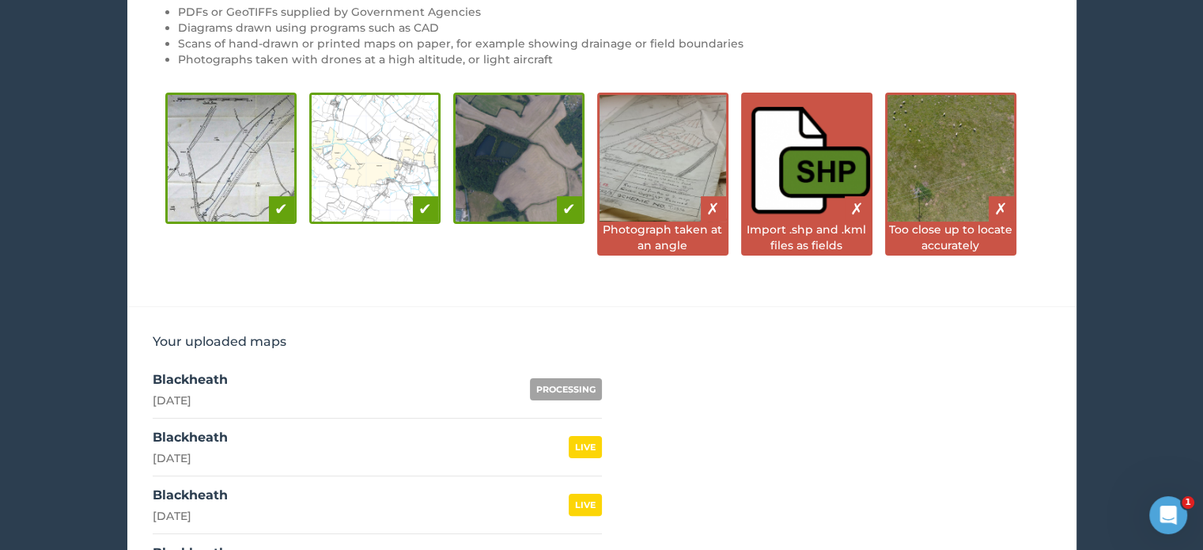
scroll to position [372, 0]
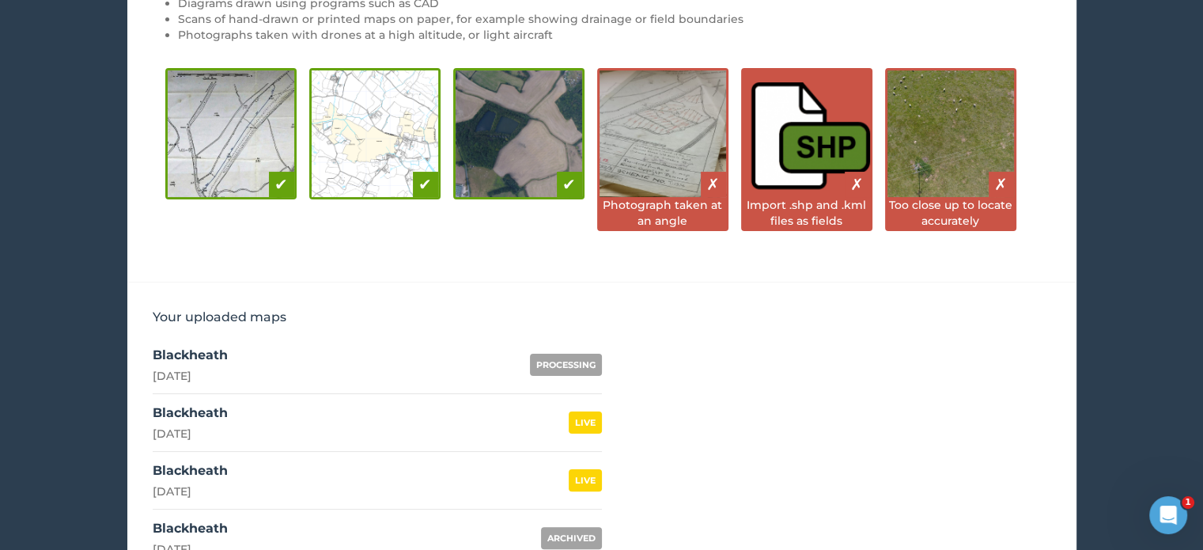
scroll to position [316, 0]
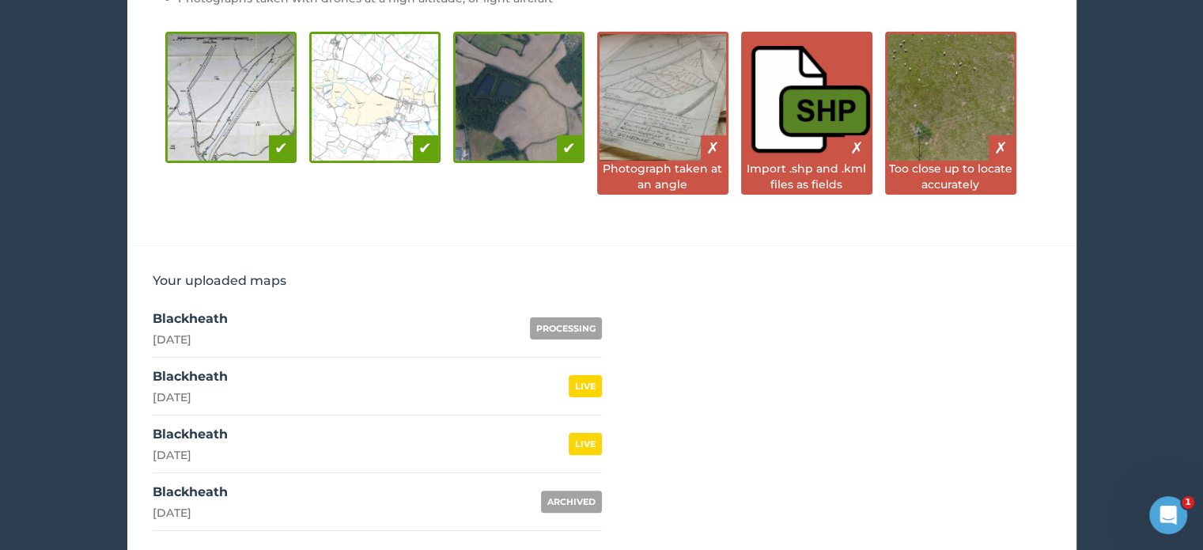
click at [569, 320] on div "PROCESSING" at bounding box center [566, 328] width 72 height 22
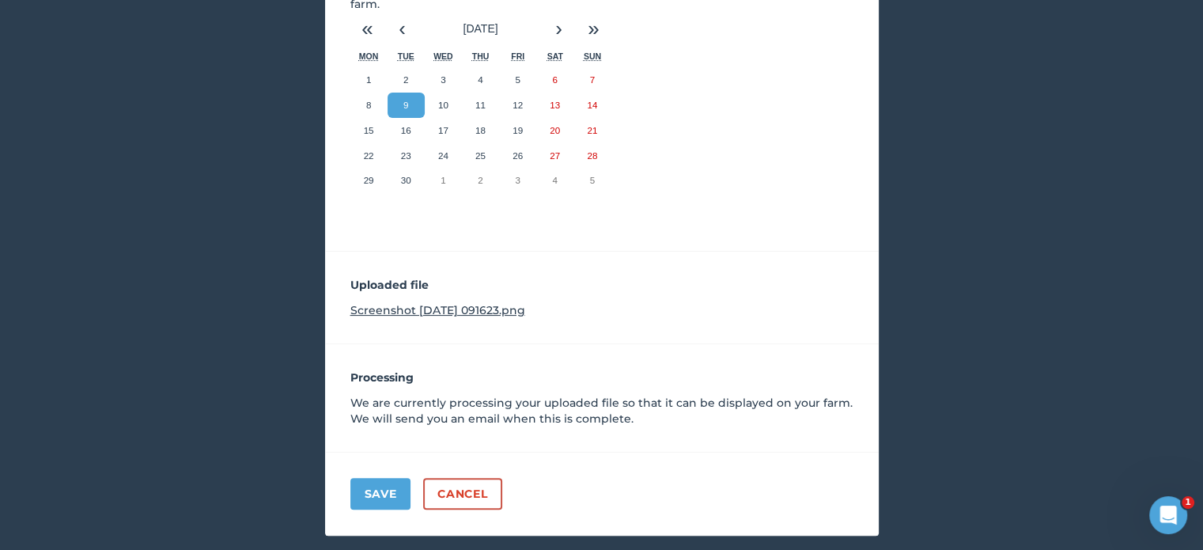
click at [41, 227] on div "< Back to your maps Update a map PROCESSING Name your map Blackheath Set map da…" at bounding box center [601, 133] width 1203 height 804
